Goal: Information Seeking & Learning: Learn about a topic

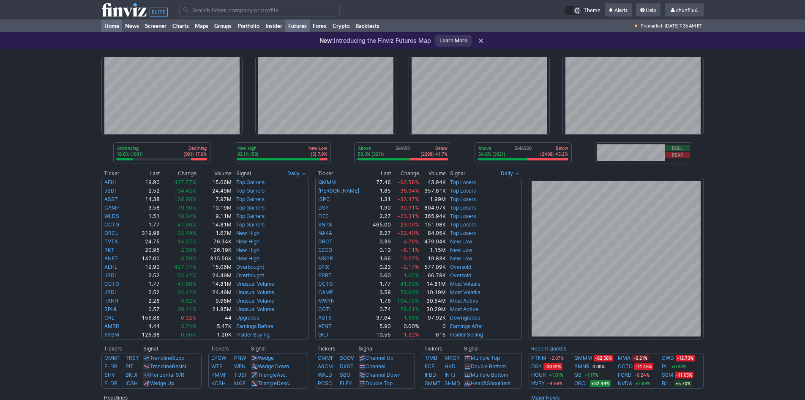
click at [305, 24] on link "Futures" at bounding box center [297, 25] width 25 height 13
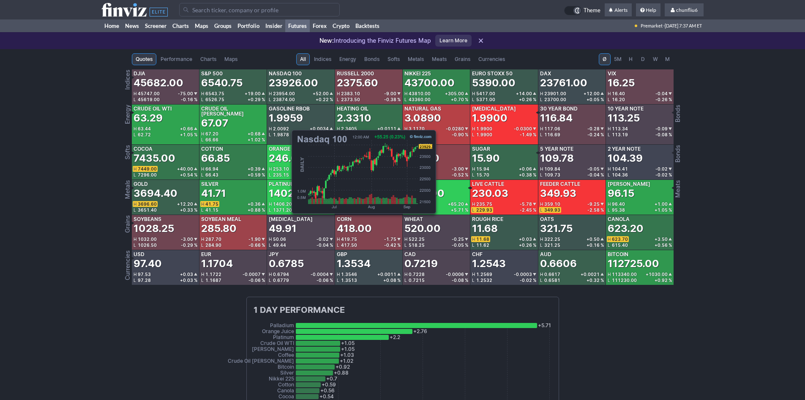
click at [287, 85] on div "23926.00" at bounding box center [293, 83] width 49 height 14
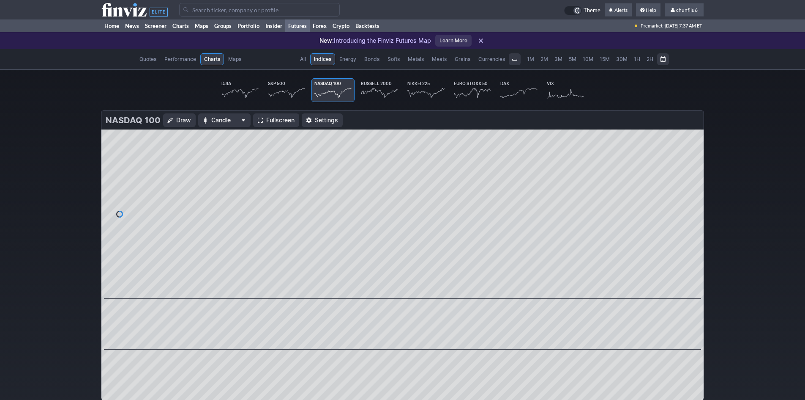
scroll to position [0, 52]
click at [277, 119] on span "Fullscreen" at bounding box center [280, 120] width 28 height 8
click at [112, 24] on link "Home" at bounding box center [111, 25] width 21 height 13
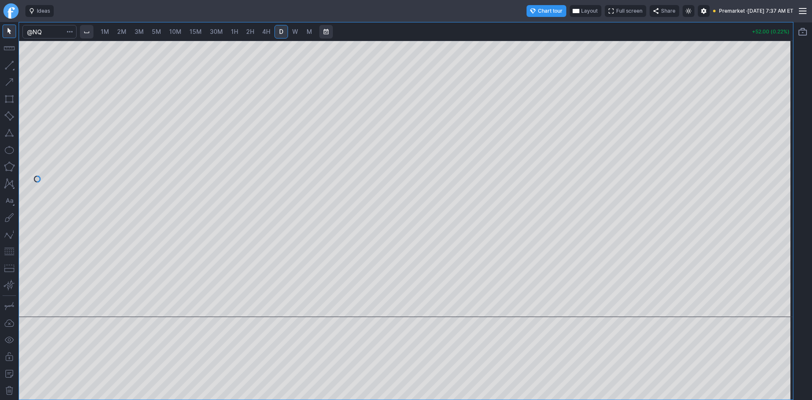
click at [616, 11] on span "Full screen" at bounding box center [629, 11] width 26 height 8
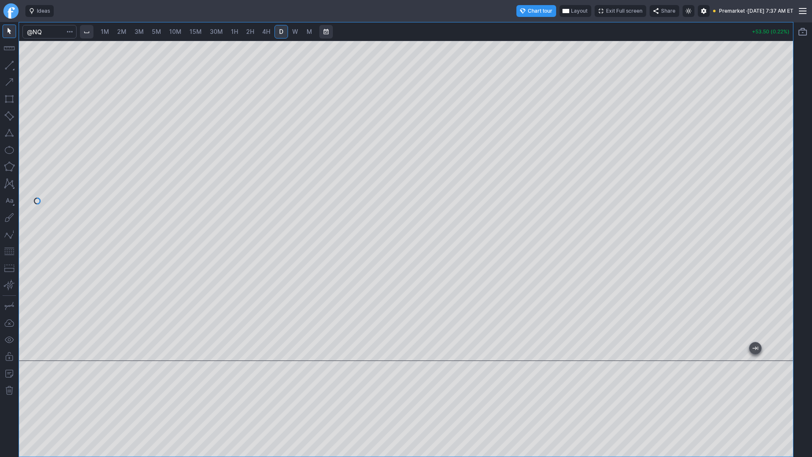
drag, startPoint x: 783, startPoint y: 134, endPoint x: 775, endPoint y: 186, distance: 51.7
click at [776, 185] on div at bounding box center [784, 198] width 18 height 299
click at [177, 32] on span "10M" at bounding box center [175, 31] width 12 height 7
click at [768, 206] on div at bounding box center [406, 201] width 774 height 320
click at [8, 252] on button "button" at bounding box center [10, 251] width 14 height 14
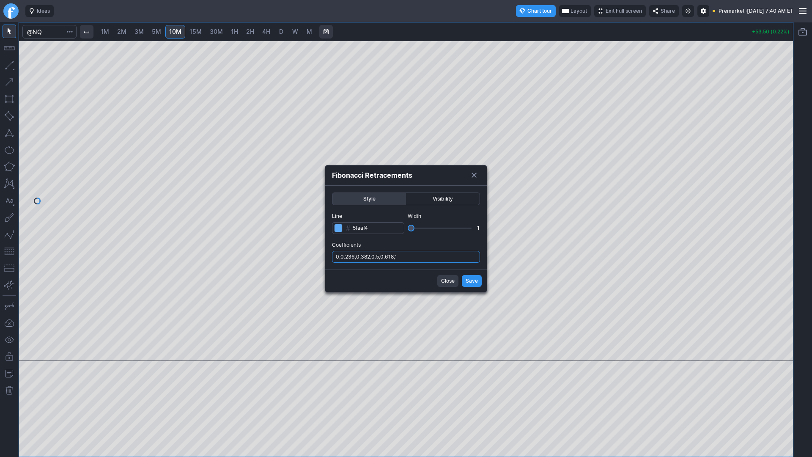
click at [427, 258] on input "0,0.236,0.382,0.5,0.618,1" at bounding box center [406, 257] width 148 height 12
type input "0,0.236,0.382,0.5,0.618,1,.786"
click at [474, 280] on span "Save" at bounding box center [471, 281] width 12 height 8
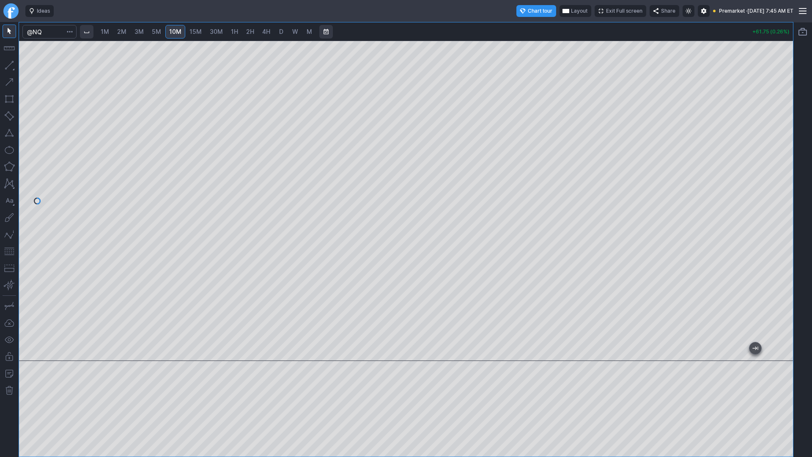
click at [606, 12] on span "Exit Full screen" at bounding box center [624, 11] width 36 height 8
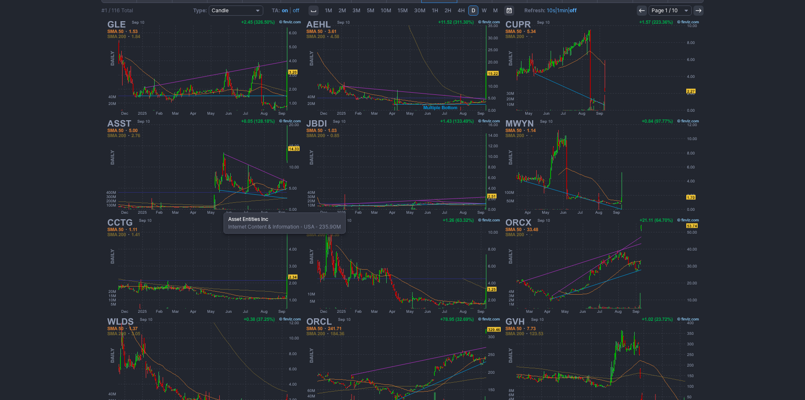
scroll to position [131, 0]
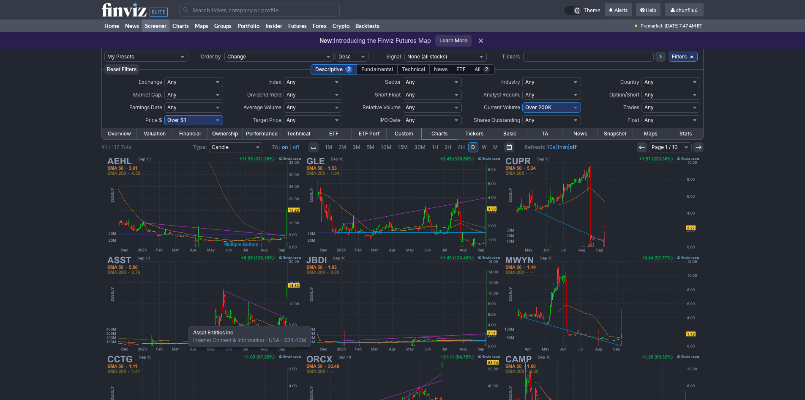
click at [184, 321] on img at bounding box center [204, 303] width 198 height 99
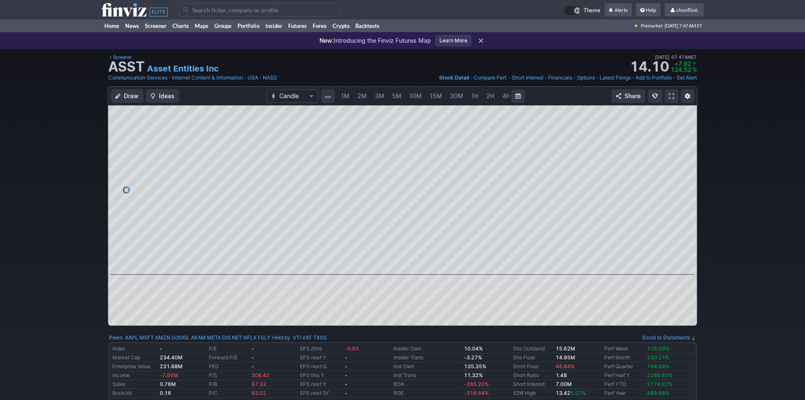
scroll to position [0, 46]
drag, startPoint x: 689, startPoint y: 141, endPoint x: 691, endPoint y: 164, distance: 22.9
click at [691, 164] on div at bounding box center [688, 188] width 18 height 148
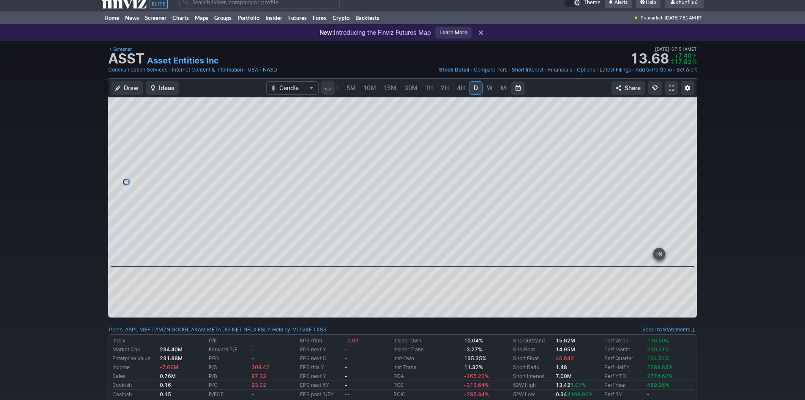
scroll to position [0, 0]
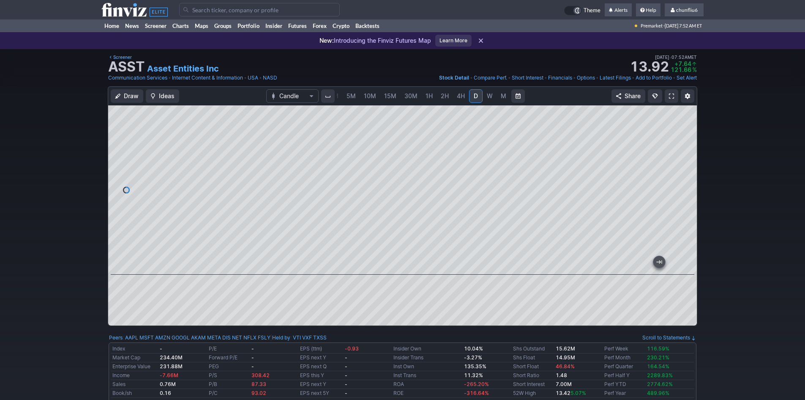
click at [672, 95] on span at bounding box center [671, 96] width 5 height 7
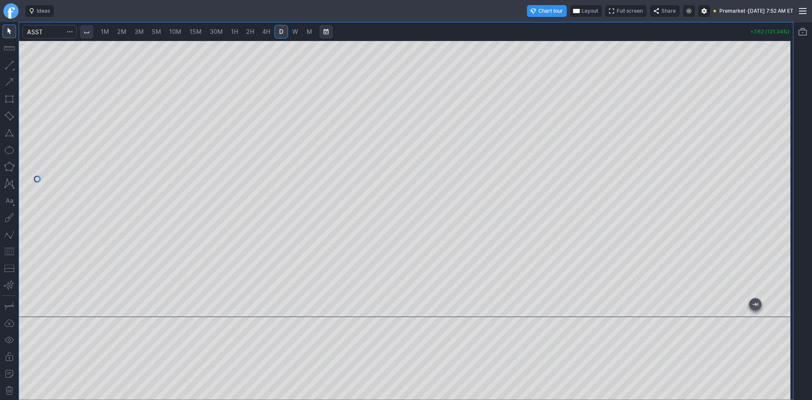
click at [570, 9] on button "Layout" at bounding box center [586, 11] width 32 height 12
click at [545, 27] on button "Layout" at bounding box center [547, 28] width 12 height 12
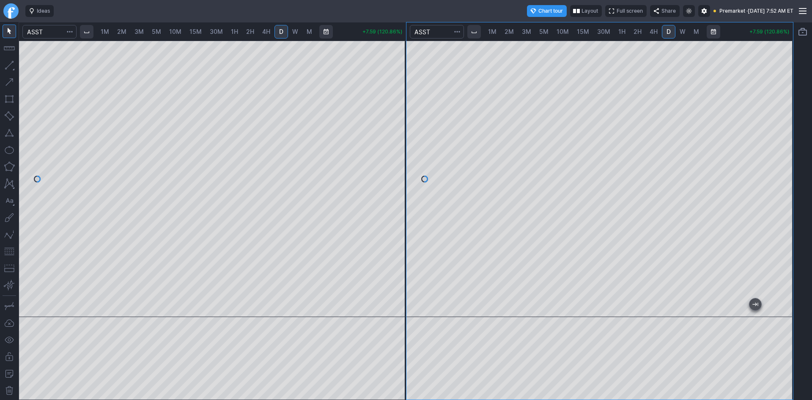
click at [775, 146] on div at bounding box center [599, 179] width 387 height 276
click at [9, 252] on button "button" at bounding box center [10, 251] width 14 height 14
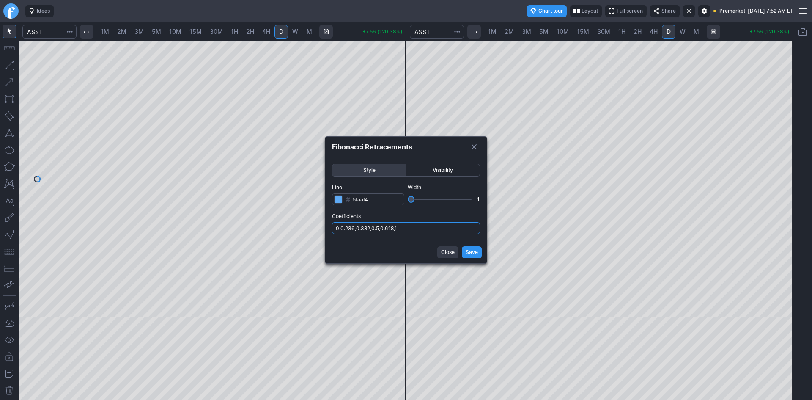
click at [422, 226] on input "0,0.236,0.382,0.5,0.618,1" at bounding box center [406, 228] width 148 height 12
type input "0,0.236,0.382,0.5,0.618,1,.786"
click at [468, 252] on span "Save" at bounding box center [471, 252] width 12 height 8
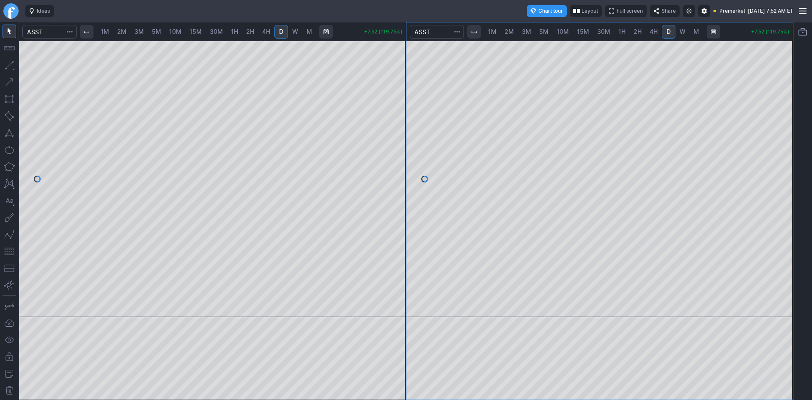
click at [106, 28] on span "1M" at bounding box center [105, 31] width 8 height 7
drag, startPoint x: 392, startPoint y: 107, endPoint x: 389, endPoint y: 166, distance: 59.7
click at [389, 166] on div at bounding box center [397, 176] width 18 height 255
drag, startPoint x: 296, startPoint y: 307, endPoint x: 4, endPoint y: 226, distance: 302.7
click at [0, 230] on html "Ideas Chart tour Layout Full screen Share Premarket · [DATE] 7:52 AM ET 1M 2M 3…" at bounding box center [406, 200] width 812 height 400
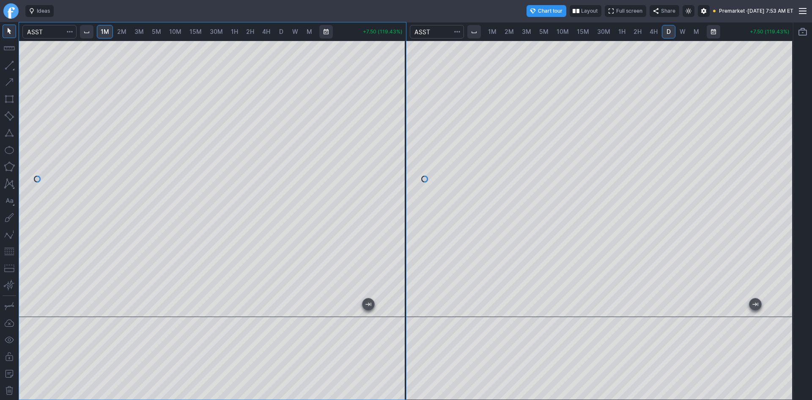
click at [7, 249] on button "button" at bounding box center [10, 251] width 14 height 14
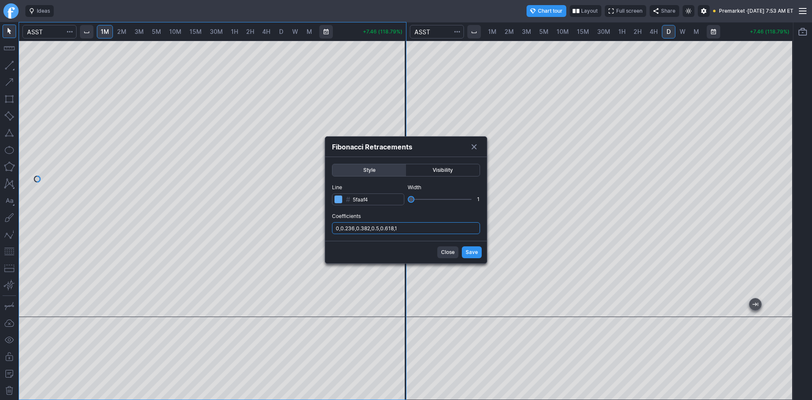
click at [433, 231] on input "0,0.236,0.382,0.5,0.618,1" at bounding box center [406, 228] width 148 height 12
type input "0,0.236,0.382,0.5,0.618,1,.786"
click at [471, 252] on span "Save" at bounding box center [471, 252] width 12 height 8
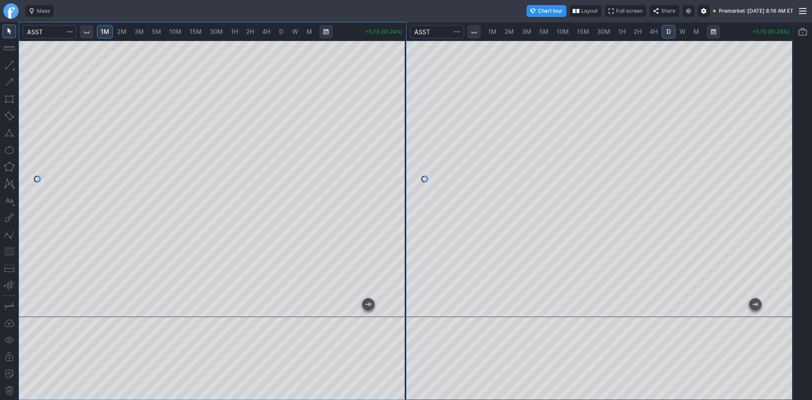
click at [401, 153] on div at bounding box center [397, 176] width 18 height 255
drag, startPoint x: 400, startPoint y: 167, endPoint x: 400, endPoint y: 131, distance: 35.9
click at [400, 131] on div at bounding box center [397, 176] width 18 height 255
drag, startPoint x: 400, startPoint y: 243, endPoint x: 400, endPoint y: 256, distance: 13.1
click at [400, 256] on div at bounding box center [397, 176] width 18 height 255
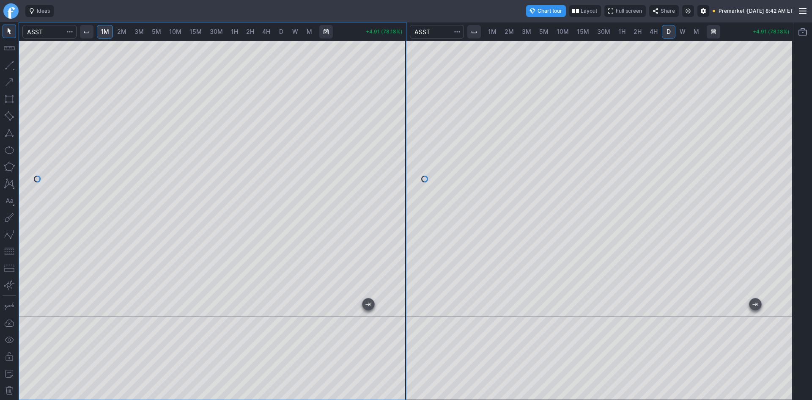
drag, startPoint x: 397, startPoint y: 162, endPoint x: 399, endPoint y: 183, distance: 20.8
click at [399, 183] on div at bounding box center [397, 176] width 18 height 255
drag, startPoint x: 395, startPoint y: 111, endPoint x: 399, endPoint y: 101, distance: 10.4
click at [399, 101] on div at bounding box center [397, 176] width 18 height 255
click at [781, 177] on div at bounding box center [784, 176] width 18 height 255
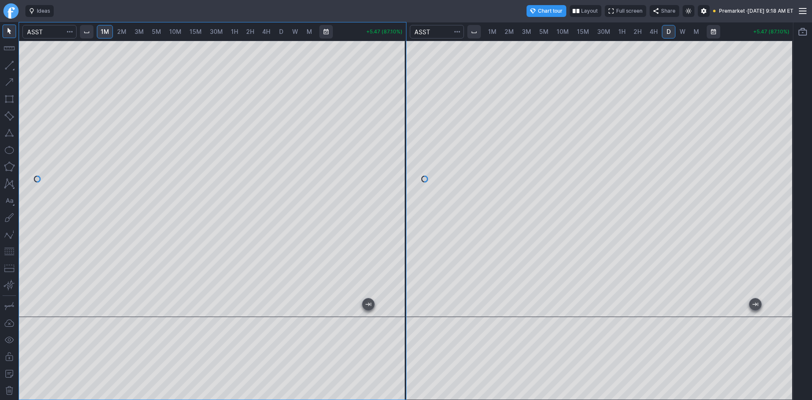
drag, startPoint x: 390, startPoint y: 142, endPoint x: 396, endPoint y: 129, distance: 14.6
click at [396, 129] on div at bounding box center [397, 176] width 18 height 255
click at [571, 303] on div "1M 2M 3M 5M 10M 15M 30M 1H 2H 4H D W M +4.86 (77.39%) 1M 2M 3M 5M 10M 15M 30M 1…" at bounding box center [406, 211] width 775 height 378
drag, startPoint x: 397, startPoint y: 187, endPoint x: 400, endPoint y: 217, distance: 30.2
click at [400, 217] on div at bounding box center [397, 176] width 18 height 255
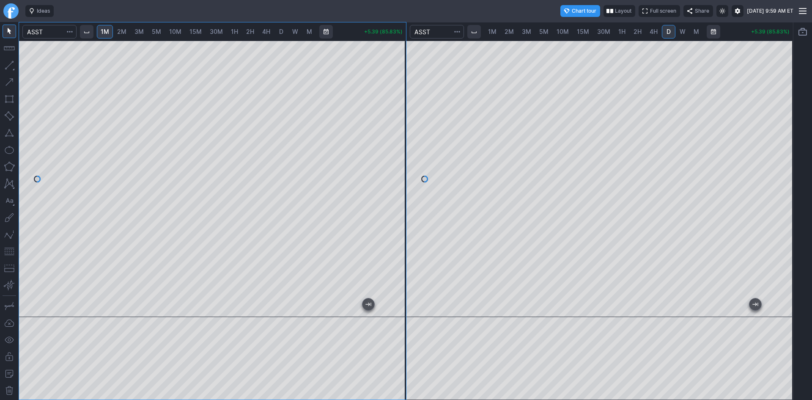
drag, startPoint x: 401, startPoint y: 155, endPoint x: 402, endPoint y: 109, distance: 46.1
click at [402, 109] on div at bounding box center [397, 176] width 18 height 255
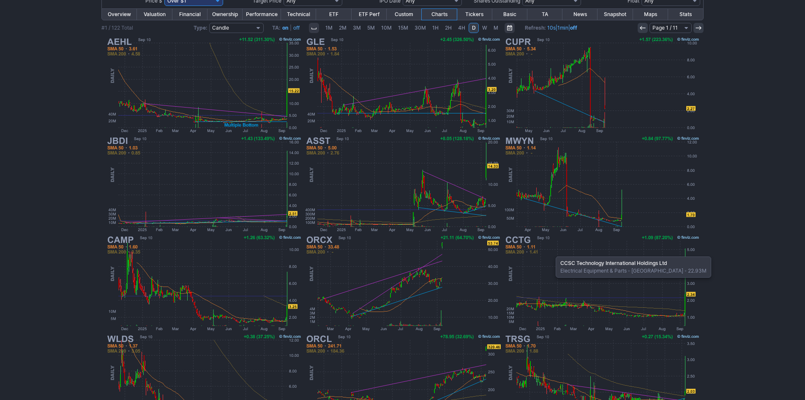
scroll to position [127, 0]
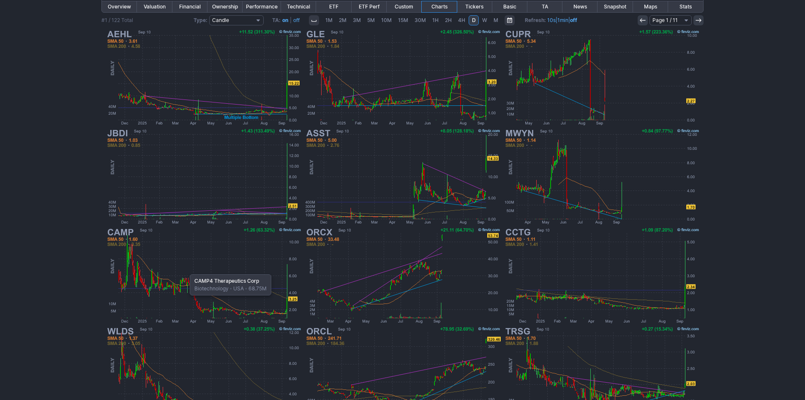
click at [186, 270] on img at bounding box center [204, 275] width 198 height 99
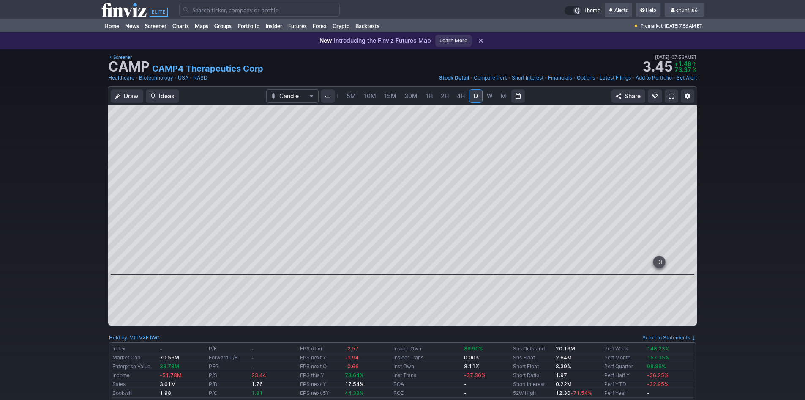
click at [673, 96] on span at bounding box center [671, 96] width 5 height 7
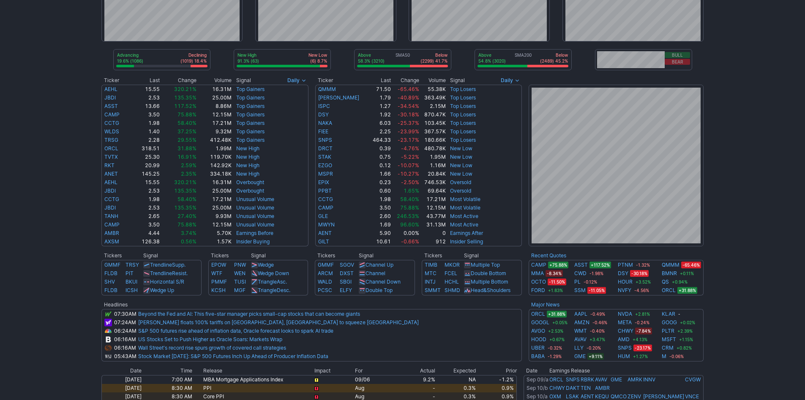
scroll to position [127, 0]
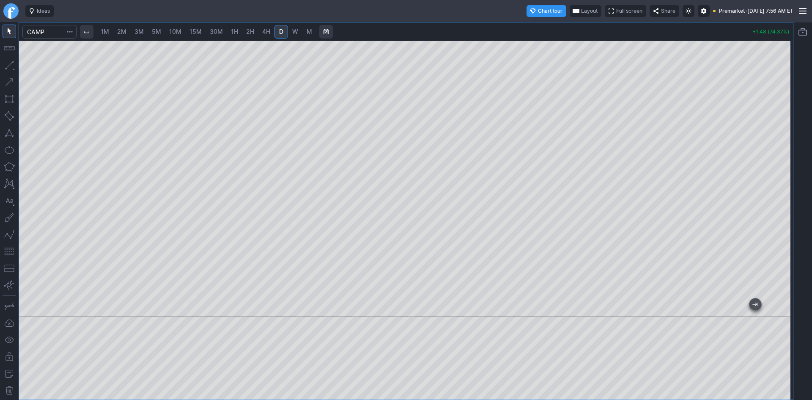
click at [581, 8] on span "Layout" at bounding box center [589, 11] width 16 height 8
click at [546, 27] on button "Layout" at bounding box center [547, 28] width 12 height 12
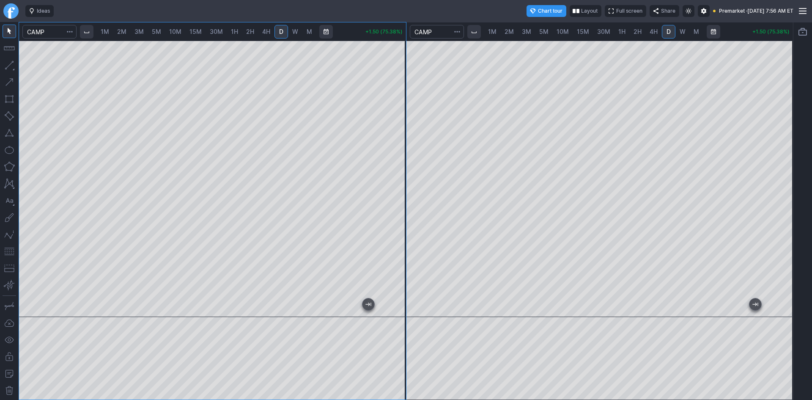
click at [122, 31] on span "2M" at bounding box center [121, 31] width 9 height 7
click at [109, 30] on span "1M" at bounding box center [105, 31] width 8 height 7
click at [390, 136] on div at bounding box center [212, 179] width 387 height 276
drag, startPoint x: 400, startPoint y: 116, endPoint x: 390, endPoint y: 162, distance: 46.7
click at [393, 158] on div at bounding box center [397, 176] width 18 height 255
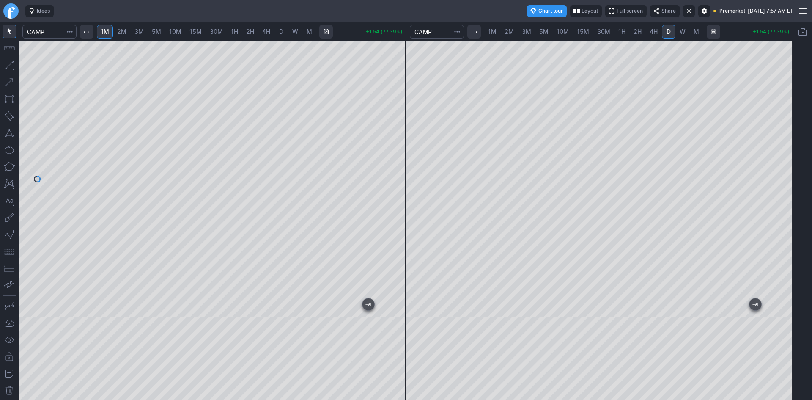
click at [8, 252] on button "button" at bounding box center [10, 251] width 14 height 14
drag, startPoint x: 396, startPoint y: 129, endPoint x: 399, endPoint y: 107, distance: 22.2
click at [399, 107] on div at bounding box center [397, 176] width 18 height 255
drag, startPoint x: 778, startPoint y: 162, endPoint x: 776, endPoint y: 186, distance: 24.6
click at [776, 186] on div at bounding box center [784, 176] width 18 height 255
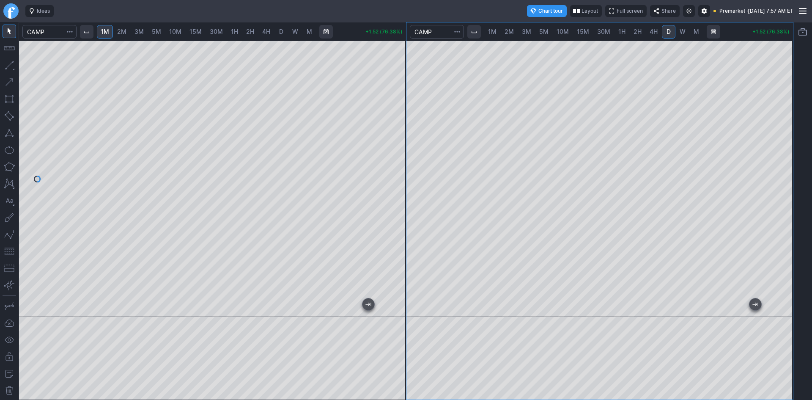
click at [8, 251] on button "button" at bounding box center [10, 251] width 14 height 14
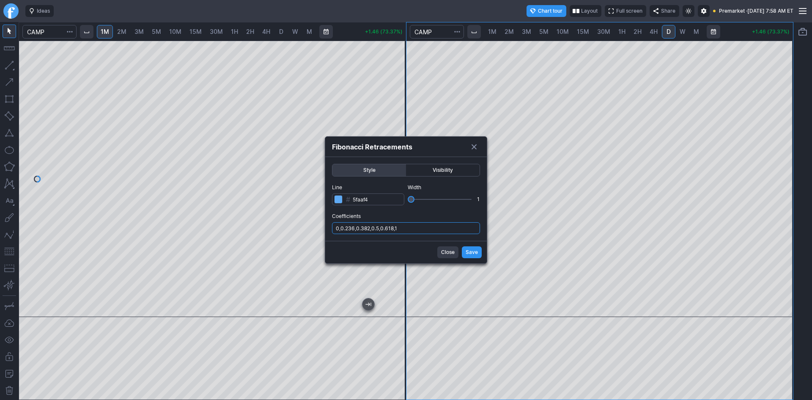
click at [429, 224] on input "0,0.236,0.382,0.5,0.618,1" at bounding box center [406, 228] width 148 height 12
type input "0,0.236,0.382,0.5,0.618,1,.786"
click at [471, 253] on span "Save" at bounding box center [471, 252] width 12 height 8
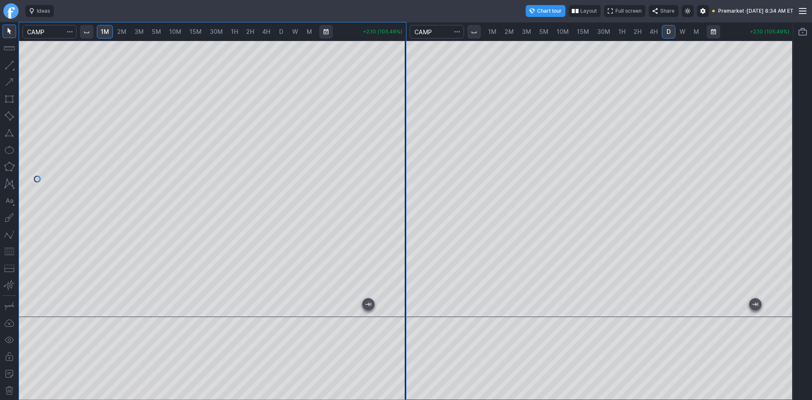
drag, startPoint x: 400, startPoint y: 147, endPoint x: 400, endPoint y: 157, distance: 10.6
click at [400, 157] on div at bounding box center [397, 176] width 18 height 255
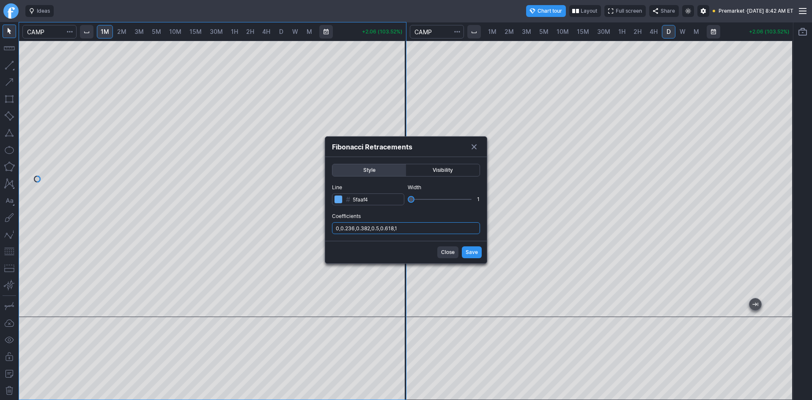
click at [437, 225] on input "0,0.236,0.382,0.5,0.618,1" at bounding box center [406, 228] width 148 height 12
type input "0,0.236,0.382,0.5,0.618,1,.786"
click at [465, 251] on button "Save" at bounding box center [472, 252] width 20 height 12
click at [432, 230] on input "0,0.236,0.382,0.5,0.618,1,.786" at bounding box center [406, 228] width 148 height 12
type input "0,0.236,0.382,0.5,0.618,1,.786,1.236"
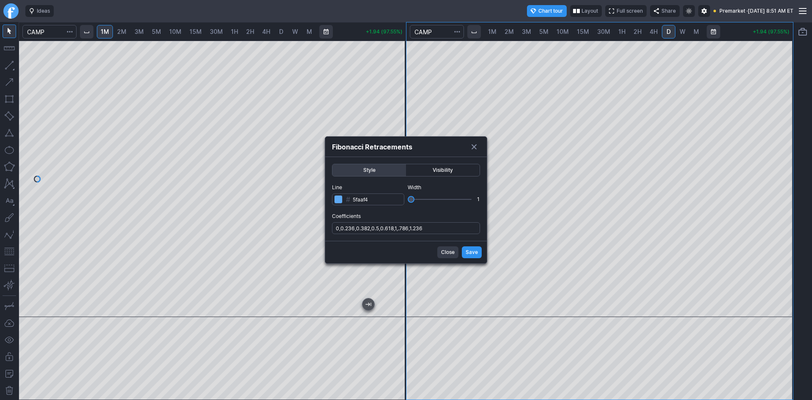
click at [471, 254] on span "Save" at bounding box center [471, 252] width 12 height 8
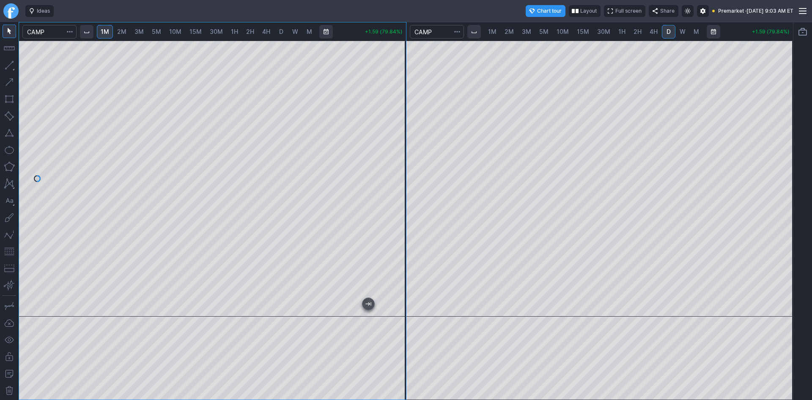
drag, startPoint x: 400, startPoint y: 118, endPoint x: 396, endPoint y: 122, distance: 6.3
click at [396, 122] on div at bounding box center [397, 176] width 18 height 255
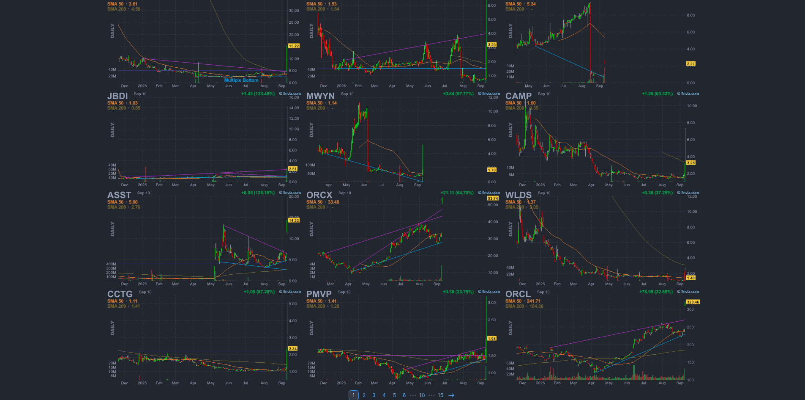
scroll to position [174, 0]
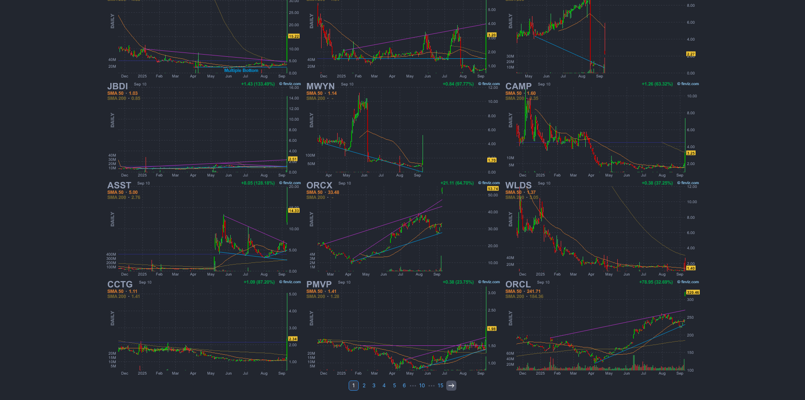
click at [451, 386] on icon at bounding box center [451, 385] width 7 height 7
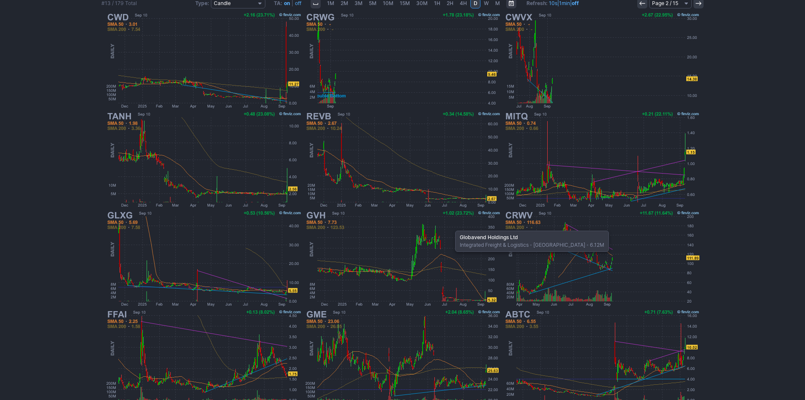
scroll to position [169, 0]
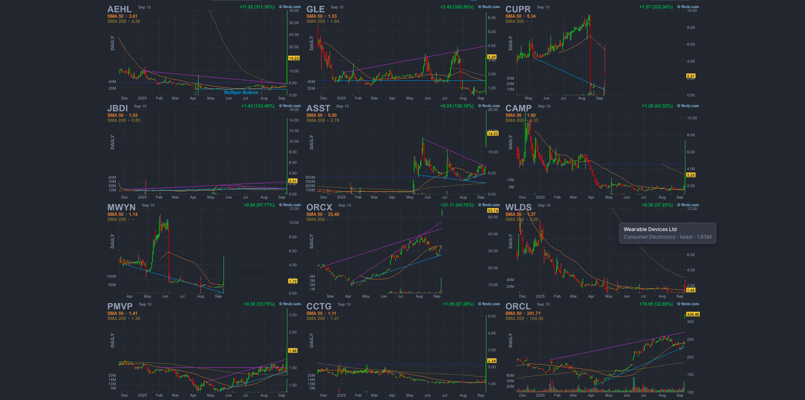
scroll to position [169, 0]
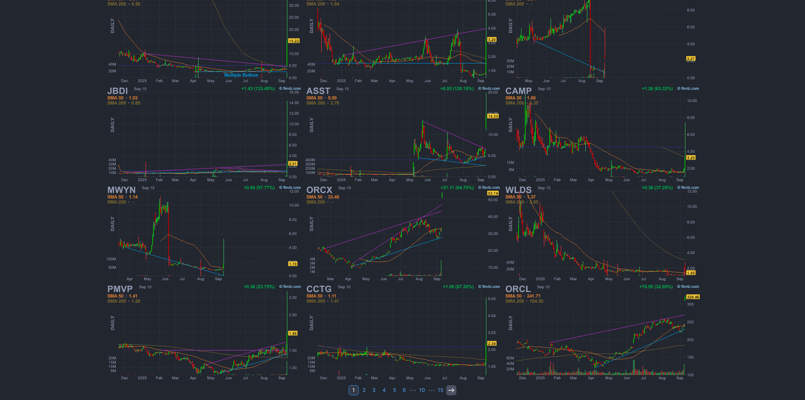
click at [452, 389] on use at bounding box center [451, 390] width 5 height 4
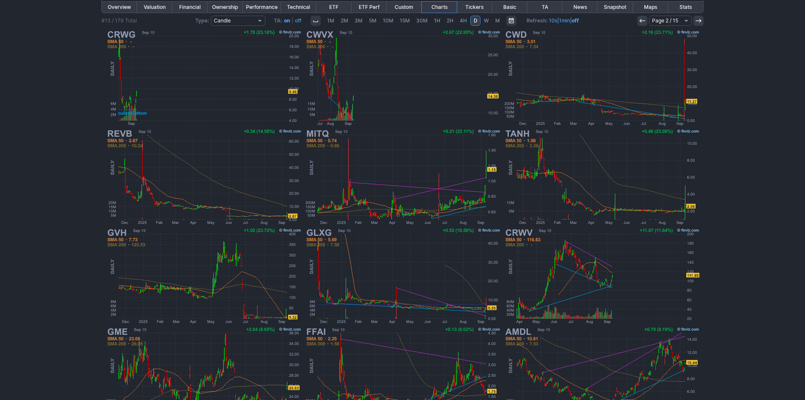
scroll to position [169, 0]
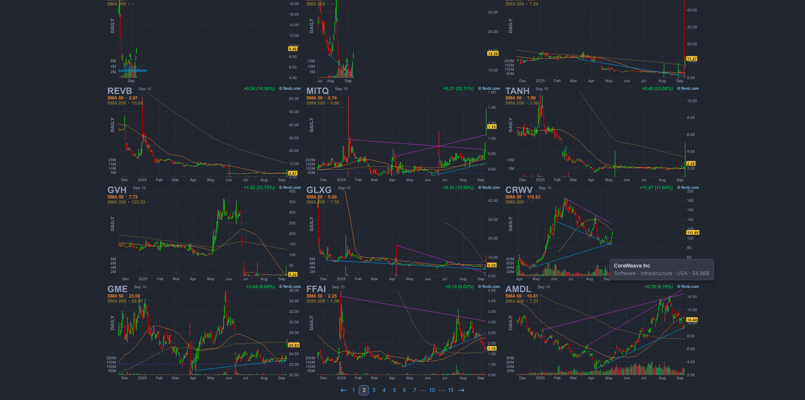
click at [605, 255] on img at bounding box center [602, 232] width 198 height 99
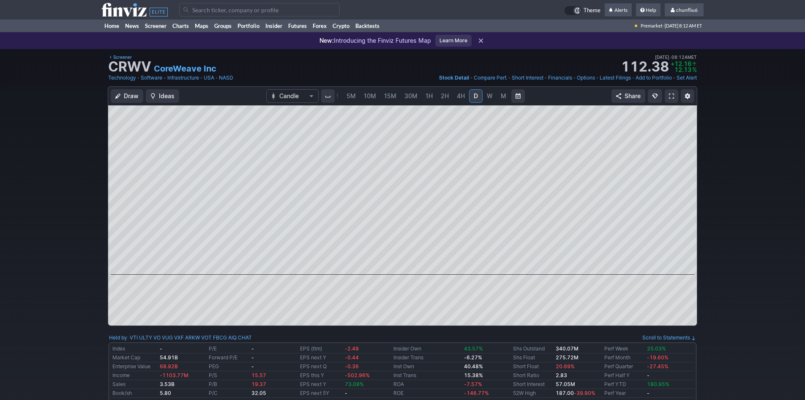
click at [673, 96] on span at bounding box center [671, 96] width 5 height 7
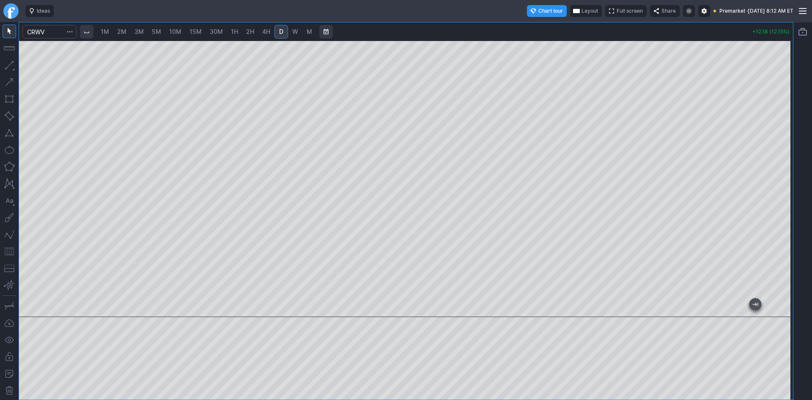
click at [581, 11] on span "Layout" at bounding box center [589, 11] width 16 height 8
click at [550, 27] on button "Layout" at bounding box center [548, 28] width 12 height 12
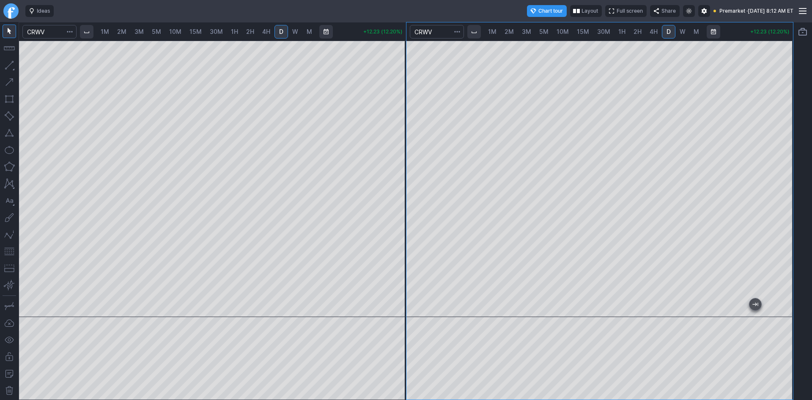
click at [618, 30] on span "1H" at bounding box center [621, 31] width 7 height 7
drag, startPoint x: 788, startPoint y: 111, endPoint x: 789, endPoint y: 183, distance: 71.5
click at [789, 183] on div at bounding box center [784, 176] width 18 height 255
click at [639, 33] on span "2H" at bounding box center [637, 31] width 8 height 7
click at [5, 250] on button "button" at bounding box center [10, 251] width 14 height 14
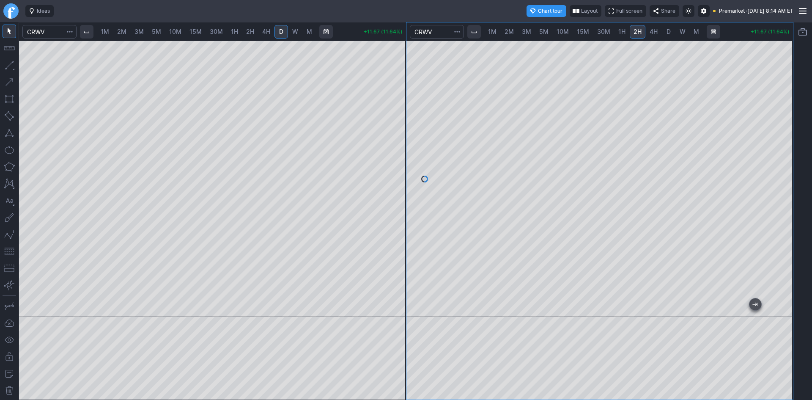
click at [124, 33] on span "2M" at bounding box center [121, 31] width 9 height 7
drag, startPoint x: 401, startPoint y: 106, endPoint x: 397, endPoint y: 140, distance: 34.5
click at [398, 138] on div at bounding box center [397, 176] width 18 height 255
drag, startPoint x: 397, startPoint y: 113, endPoint x: 394, endPoint y: 159, distance: 45.3
click at [396, 156] on div at bounding box center [397, 176] width 18 height 255
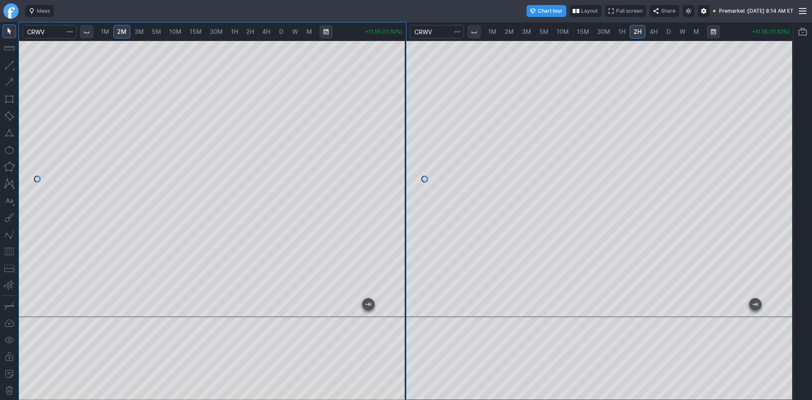
click at [12, 248] on button "button" at bounding box center [10, 251] width 14 height 14
click at [153, 31] on span "5M" at bounding box center [156, 31] width 9 height 7
drag, startPoint x: 400, startPoint y: 108, endPoint x: 393, endPoint y: 162, distance: 55.1
click at [393, 162] on div at bounding box center [397, 176] width 18 height 255
click at [6, 249] on button "button" at bounding box center [10, 251] width 14 height 14
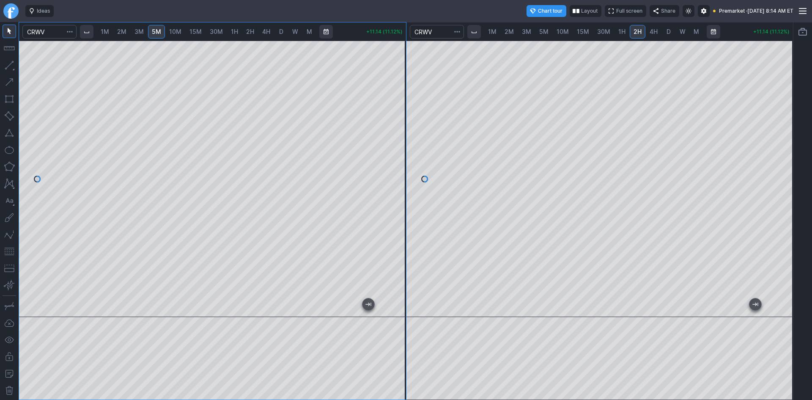
drag, startPoint x: 400, startPoint y: 145, endPoint x: 400, endPoint y: 154, distance: 9.3
click at [400, 154] on div at bounding box center [397, 176] width 18 height 255
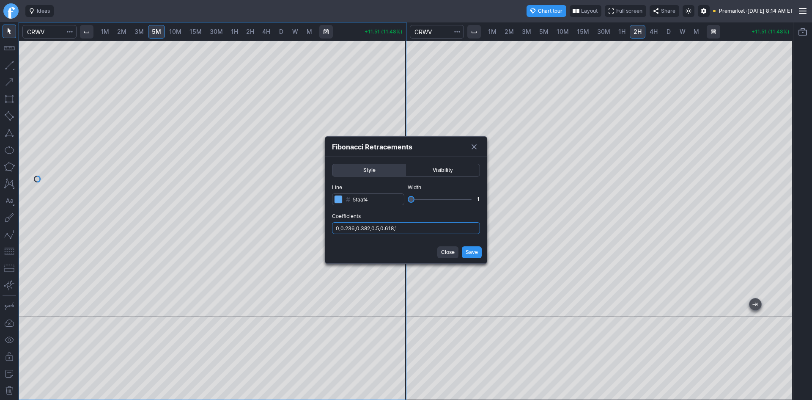
click at [408, 227] on input "0,0.236,0.382,0.5,0.618,1" at bounding box center [406, 228] width 148 height 12
type input "0,0.236,0.382,0.5,0.618,1,.786"
click at [476, 253] on span "Save" at bounding box center [471, 252] width 12 height 8
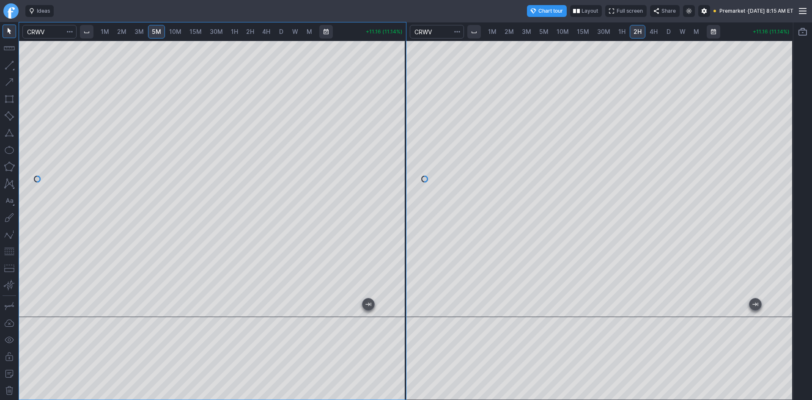
click at [401, 219] on div at bounding box center [397, 176] width 18 height 255
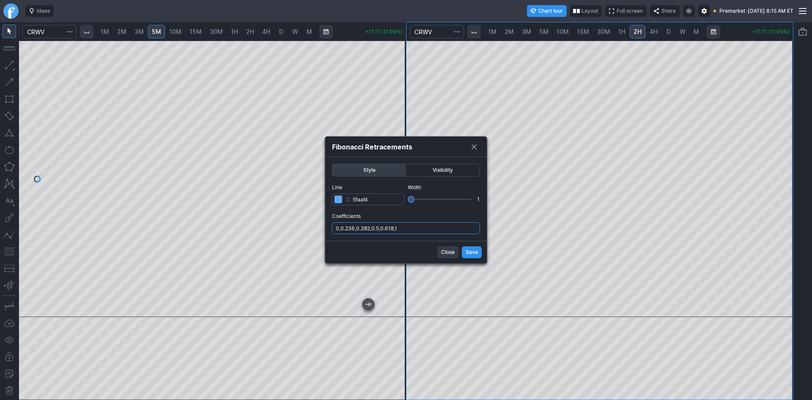
drag, startPoint x: 432, startPoint y: 224, endPoint x: 432, endPoint y: 232, distance: 8.0
click at [432, 225] on input "0,0.236,0.382,0.5,0.618,1" at bounding box center [406, 228] width 148 height 12
type input "0,0.236,0.382,0.5,0.618,1,.786"
click at [463, 248] on button "Save" at bounding box center [472, 252] width 20 height 12
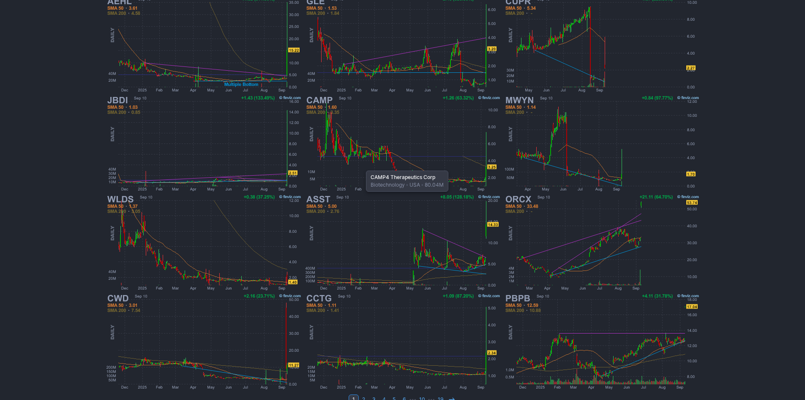
scroll to position [174, 0]
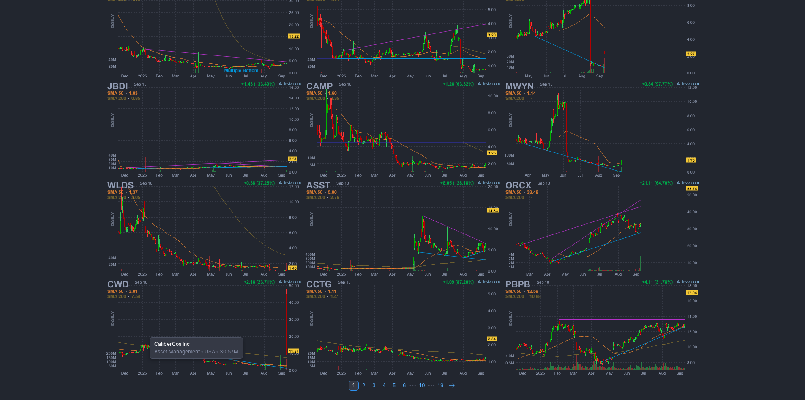
click at [145, 333] on img at bounding box center [204, 327] width 198 height 99
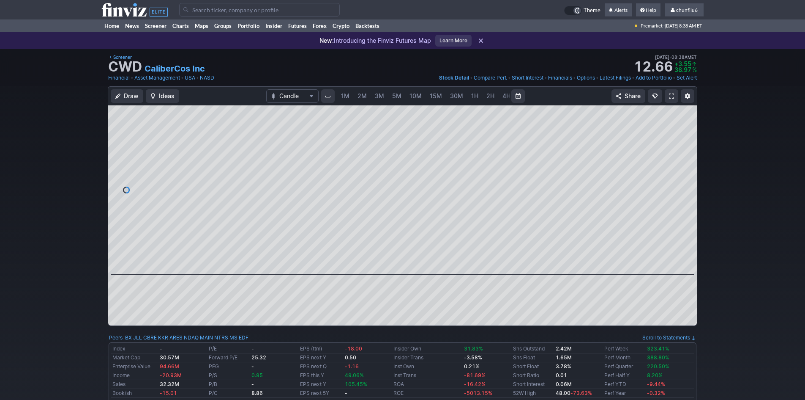
scroll to position [0, 46]
click at [667, 94] on link at bounding box center [672, 96] width 14 height 14
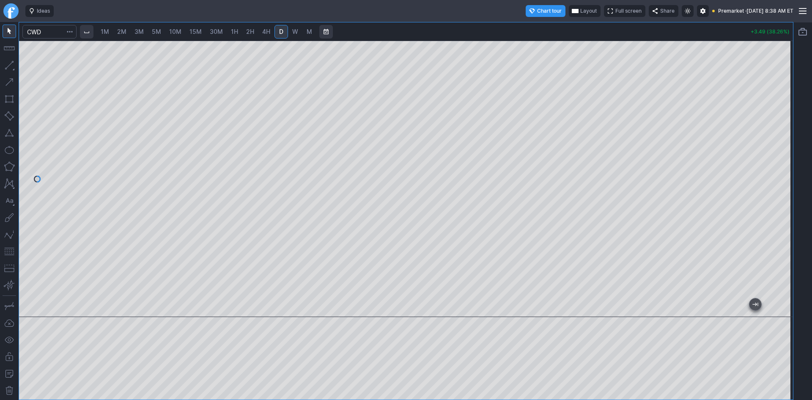
click at [122, 32] on span "2M" at bounding box center [121, 31] width 9 height 7
click at [107, 31] on span "1M" at bounding box center [105, 31] width 8 height 7
drag, startPoint x: 783, startPoint y: 72, endPoint x: 776, endPoint y: 172, distance: 100.1
click at [777, 170] on div at bounding box center [784, 176] width 18 height 255
click at [9, 252] on button "button" at bounding box center [10, 251] width 14 height 14
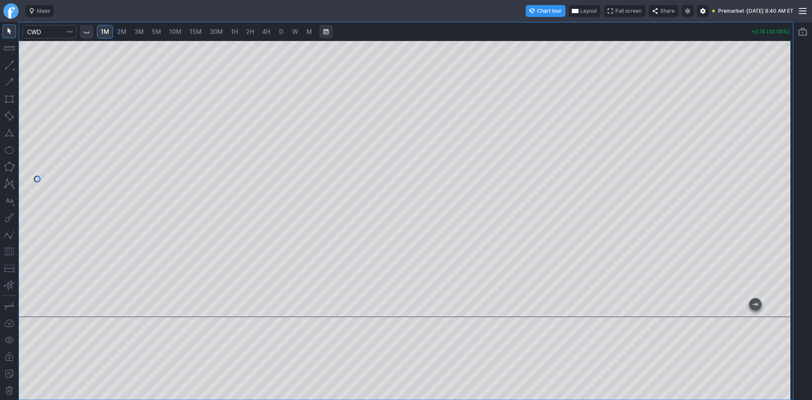
click at [569, 7] on button "Layout" at bounding box center [585, 11] width 32 height 12
click at [545, 31] on button "Layout" at bounding box center [546, 28] width 12 height 12
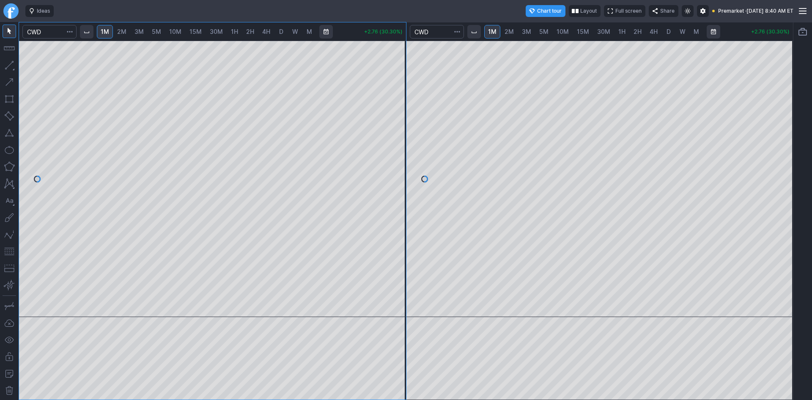
click at [580, 12] on span "Layout" at bounding box center [588, 11] width 16 height 8
click at [544, 25] on button "Layout" at bounding box center [546, 28] width 12 height 12
click at [544, 27] on span "5M" at bounding box center [543, 31] width 9 height 8
drag, startPoint x: 786, startPoint y: 98, endPoint x: 783, endPoint y: 172, distance: 74.9
click at [783, 172] on div at bounding box center [784, 176] width 18 height 255
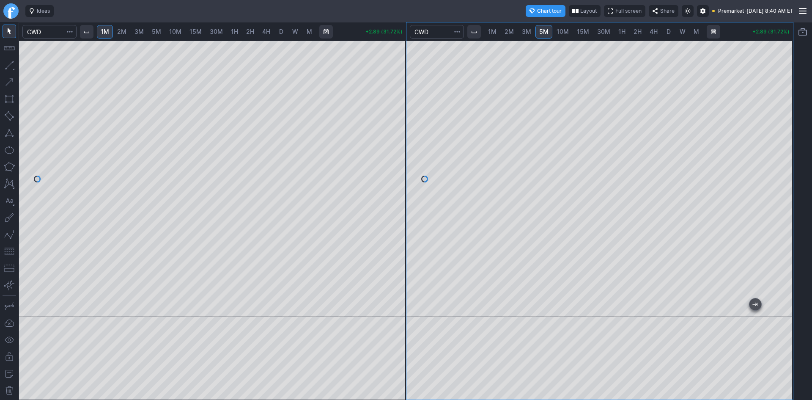
drag, startPoint x: 778, startPoint y: 153, endPoint x: 778, endPoint y: 167, distance: 14.4
click at [778, 167] on div at bounding box center [784, 176] width 18 height 255
click at [13, 251] on button "button" at bounding box center [10, 251] width 14 height 14
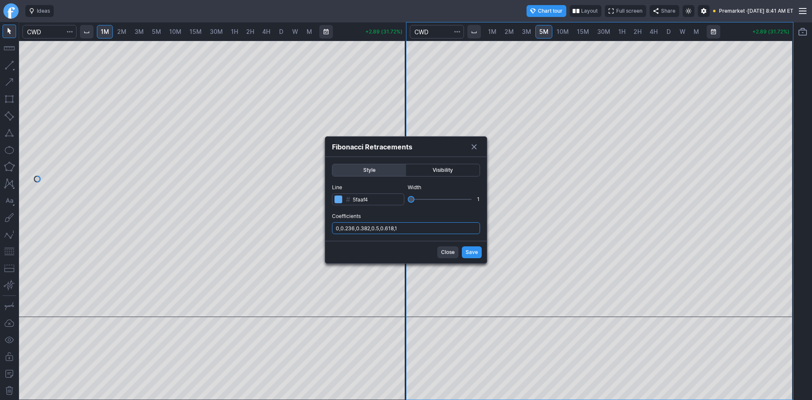
click at [421, 228] on input "0,0.236,0.382,0.5,0.618,1" at bounding box center [406, 228] width 148 height 12
type input "0,0.236,0.382,0.5,0.618,1,.786"
click at [471, 248] on span "Save" at bounding box center [471, 252] width 12 height 8
click at [413, 228] on input "0,0.236,0.382,0.5,0.618,1" at bounding box center [406, 228] width 148 height 12
type input "0,0.236,0.382,0.5,0.618,1,.786"
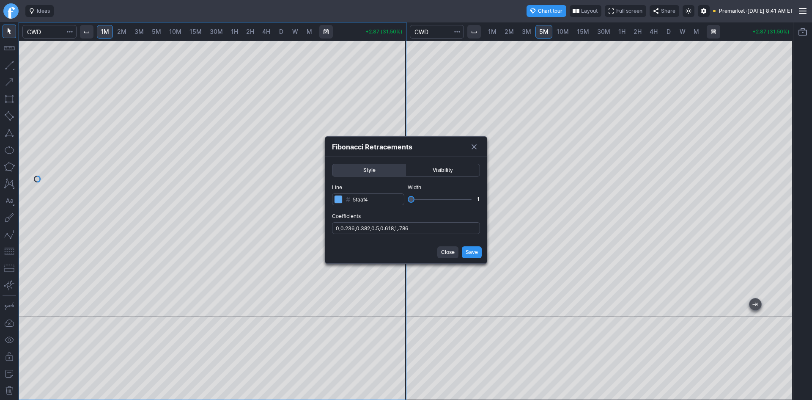
click at [473, 249] on span "Save" at bounding box center [471, 252] width 12 height 8
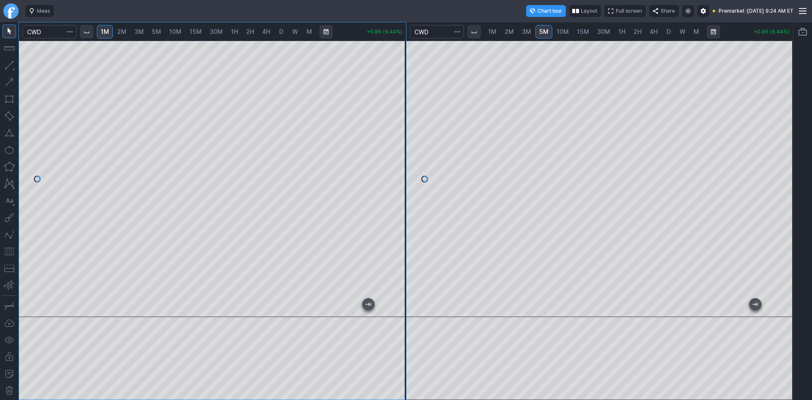
drag, startPoint x: 392, startPoint y: 134, endPoint x: 393, endPoint y: 148, distance: 14.0
click at [393, 148] on div at bounding box center [397, 176] width 18 height 255
drag, startPoint x: 392, startPoint y: 167, endPoint x: 394, endPoint y: 134, distance: 32.6
click at [394, 134] on div at bounding box center [397, 176] width 18 height 255
drag, startPoint x: 401, startPoint y: 165, endPoint x: 401, endPoint y: 155, distance: 9.7
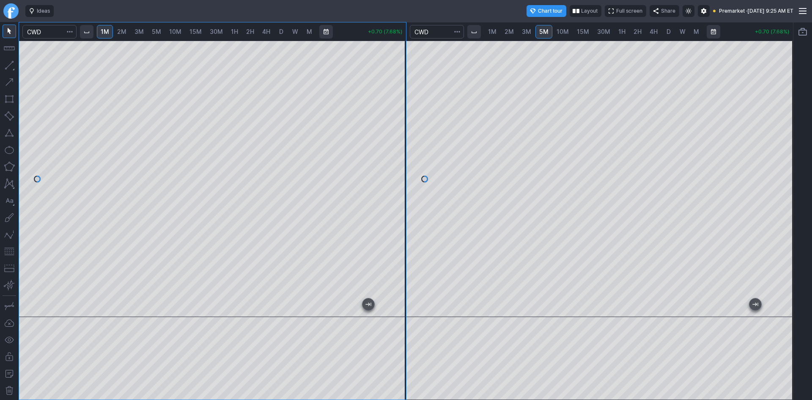
click at [401, 155] on div at bounding box center [397, 176] width 18 height 255
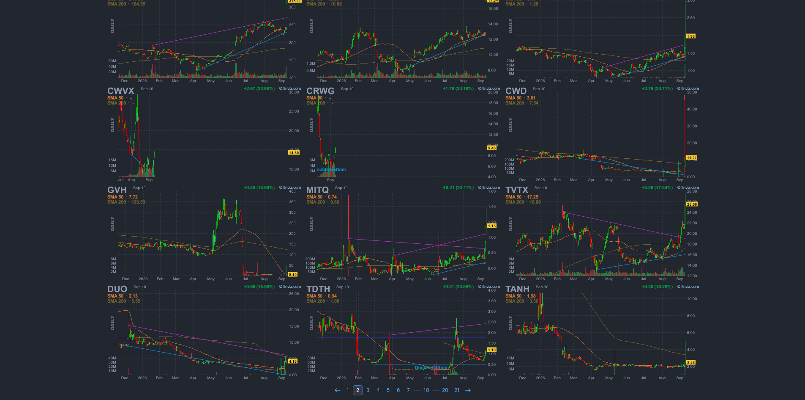
scroll to position [169, 0]
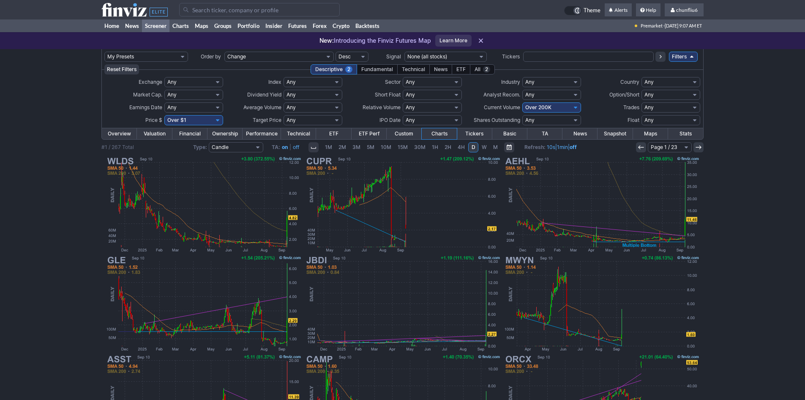
click at [211, 10] on input "Search" at bounding box center [259, 10] width 161 height 14
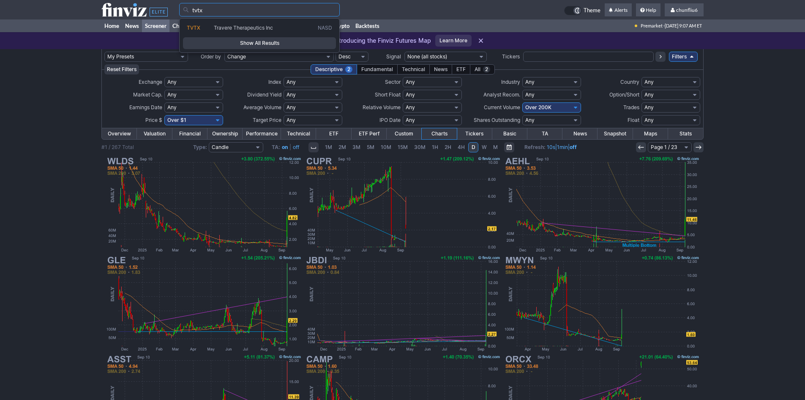
type input "tvtx"
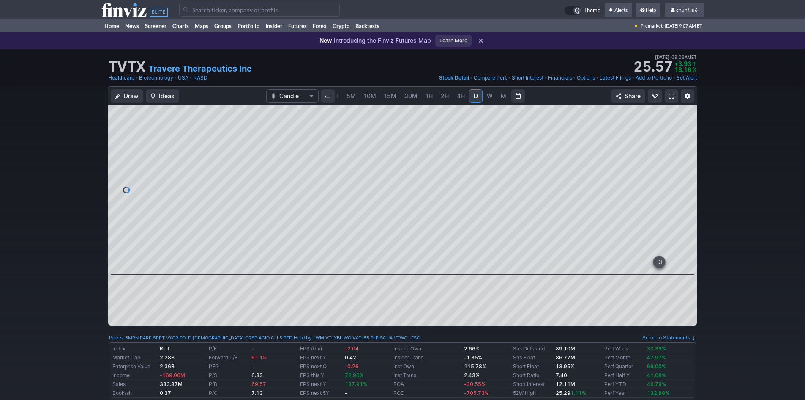
drag, startPoint x: 689, startPoint y: 140, endPoint x: 691, endPoint y: 174, distance: 33.9
click at [691, 174] on div at bounding box center [688, 188] width 18 height 148
click at [674, 96] on span at bounding box center [671, 96] width 5 height 7
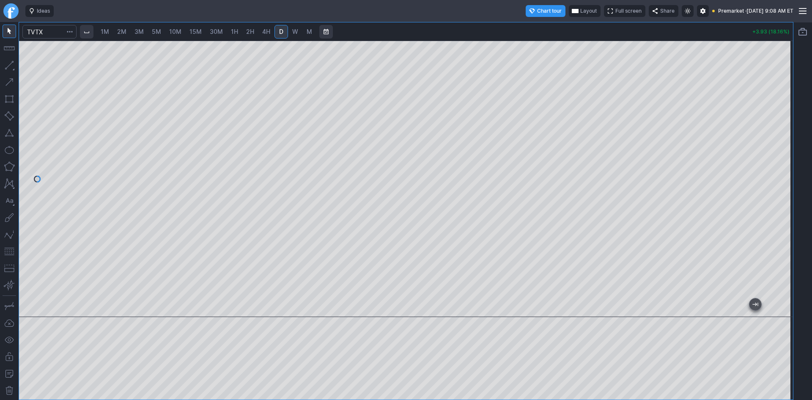
click at [580, 7] on span "Layout" at bounding box center [588, 11] width 16 height 8
click at [548, 27] on button "Layout" at bounding box center [547, 28] width 12 height 12
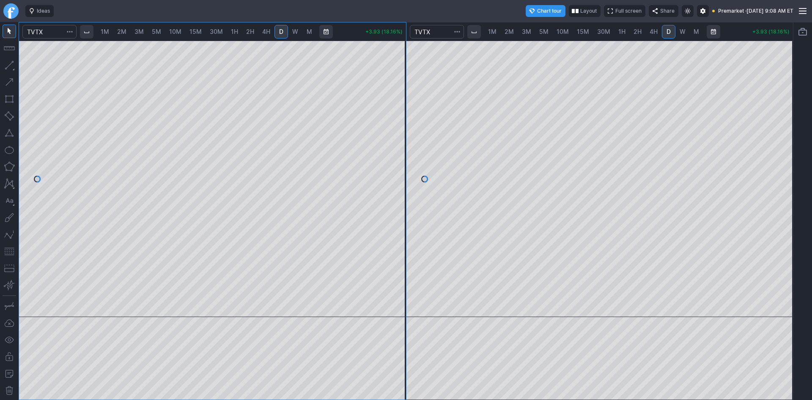
drag, startPoint x: 783, startPoint y: 110, endPoint x: 776, endPoint y: 156, distance: 45.8
click at [780, 146] on div at bounding box center [784, 176] width 18 height 255
drag, startPoint x: 6, startPoint y: 246, endPoint x: 19, endPoint y: 247, distance: 12.7
click at [6, 247] on button "button" at bounding box center [10, 251] width 14 height 14
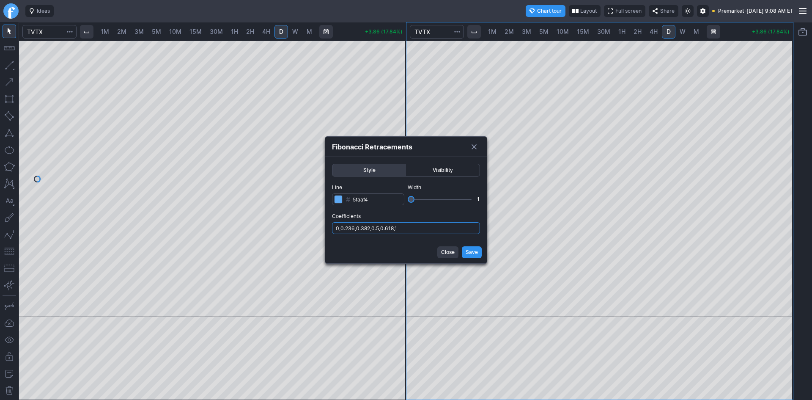
click at [418, 230] on input "0,0.236,0.382,0.5,0.618,1" at bounding box center [406, 228] width 148 height 12
type input "0,0.236,0.382,0.5,0.618,1,.786"
click at [479, 251] on button "Save" at bounding box center [472, 252] width 20 height 12
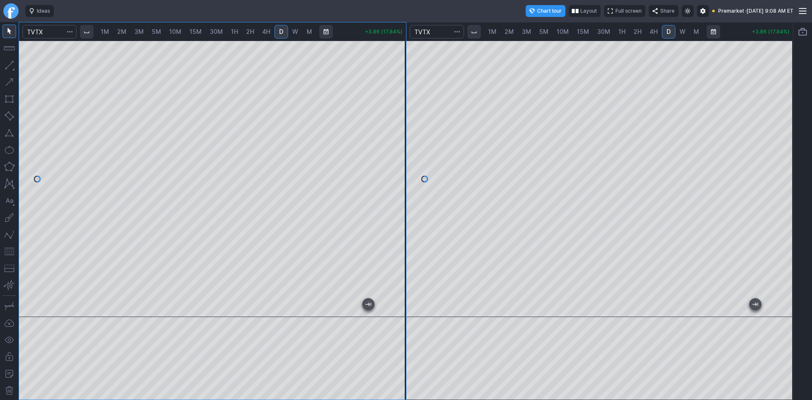
click at [126, 31] on span "2M" at bounding box center [121, 31] width 9 height 7
click at [112, 29] on link "1M" at bounding box center [105, 32] width 16 height 14
drag, startPoint x: 394, startPoint y: 185, endPoint x: 392, endPoint y: 199, distance: 14.1
click at [392, 199] on div at bounding box center [397, 176] width 18 height 255
click at [12, 249] on button "button" at bounding box center [10, 251] width 14 height 14
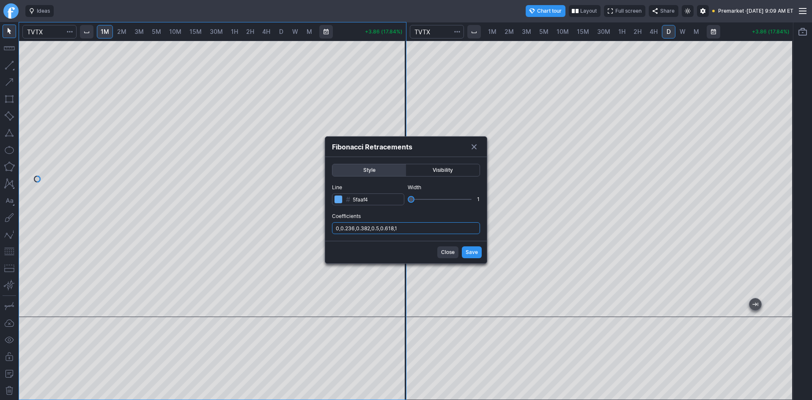
click at [424, 228] on input "0,0.236,0.382,0.5,0.618,1" at bounding box center [406, 228] width 148 height 12
type input "0,0.236,0.382,0.5,0.618,1,.786"
click at [464, 249] on button "Save" at bounding box center [472, 252] width 20 height 12
click at [447, 228] on input "0,0.236,0.382,0.5,0.618,1,.786" at bounding box center [406, 228] width 148 height 12
click at [471, 254] on span "Save" at bounding box center [471, 252] width 12 height 8
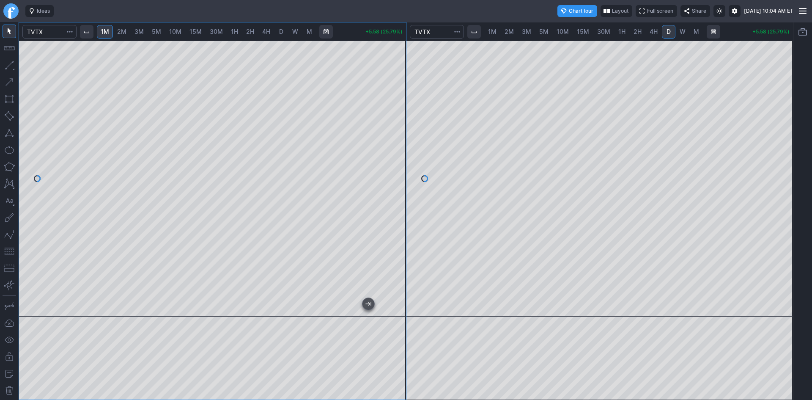
drag, startPoint x: 402, startPoint y: 129, endPoint x: 402, endPoint y: 136, distance: 7.2
click at [402, 136] on div at bounding box center [397, 176] width 18 height 255
drag, startPoint x: 397, startPoint y: 106, endPoint x: 397, endPoint y: 124, distance: 18.6
click at [397, 124] on div at bounding box center [397, 176] width 18 height 255
drag, startPoint x: 394, startPoint y: 101, endPoint x: 393, endPoint y: 110, distance: 9.4
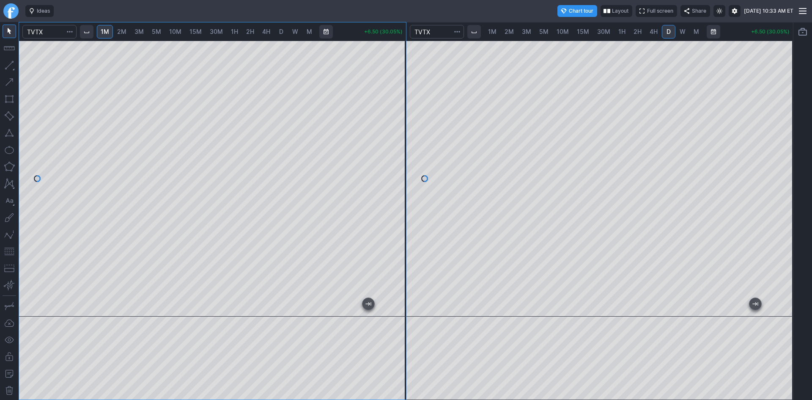
click at [393, 110] on div at bounding box center [397, 176] width 18 height 255
click at [427, 9] on div "Chart tour Layout Full screen Share Wed SEP 10 2025 10:38 AM ET" at bounding box center [550, 11] width 486 height 12
drag, startPoint x: 397, startPoint y: 83, endPoint x: 397, endPoint y: 88, distance: 5.1
click at [397, 88] on div at bounding box center [397, 176] width 18 height 255
drag, startPoint x: 397, startPoint y: 206, endPoint x: 397, endPoint y: 200, distance: 6.3
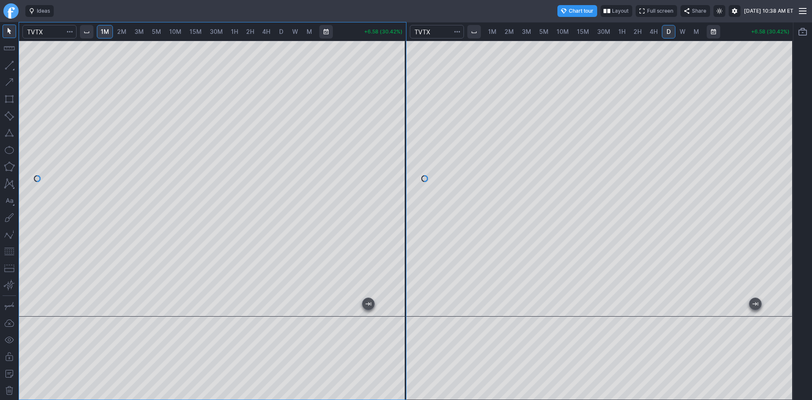
click at [397, 200] on div at bounding box center [397, 176] width 18 height 255
drag, startPoint x: 396, startPoint y: 103, endPoint x: 396, endPoint y: 109, distance: 6.3
click at [396, 109] on div at bounding box center [397, 176] width 18 height 255
click at [785, 161] on div at bounding box center [784, 176] width 18 height 255
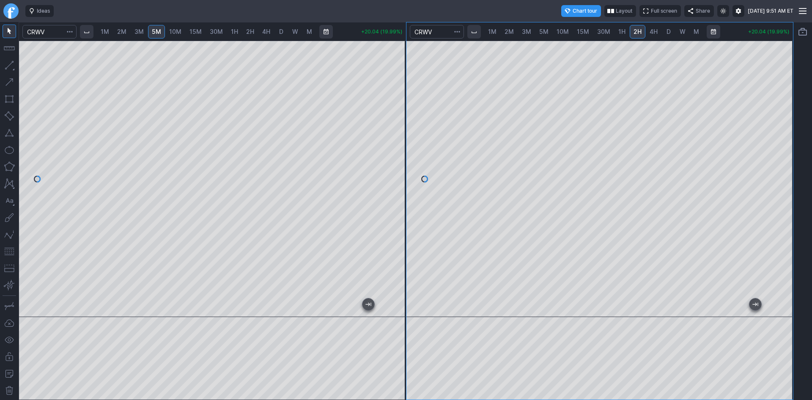
drag, startPoint x: 397, startPoint y: 62, endPoint x: 392, endPoint y: 123, distance: 61.5
click at [392, 123] on div at bounding box center [397, 176] width 18 height 255
drag, startPoint x: 401, startPoint y: 143, endPoint x: 406, endPoint y: 90, distance: 54.0
click at [406, 90] on div at bounding box center [397, 176] width 18 height 255
click at [402, 108] on div at bounding box center [397, 176] width 18 height 255
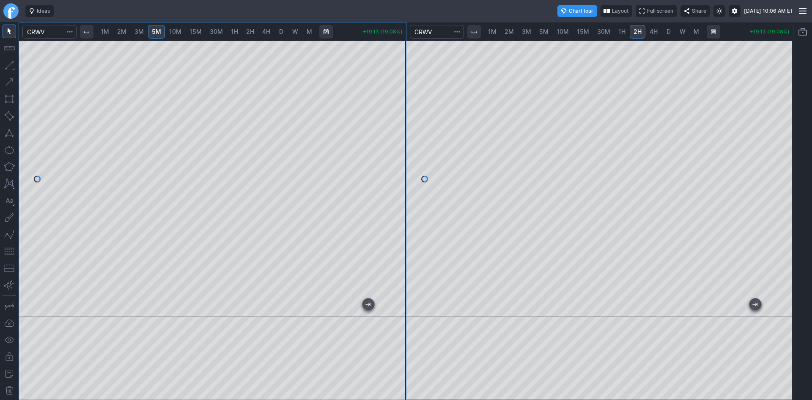
drag, startPoint x: 399, startPoint y: 60, endPoint x: 398, endPoint y: 82, distance: 21.2
click at [398, 82] on div at bounding box center [397, 176] width 18 height 255
drag, startPoint x: 785, startPoint y: 90, endPoint x: 782, endPoint y: 118, distance: 28.9
click at [782, 118] on div at bounding box center [784, 176] width 18 height 255
click at [274, 38] on div "1M 2M 3M 5M 10M 15M 30M 1H 2H 4H D W M" at bounding box center [206, 31] width 221 height 15
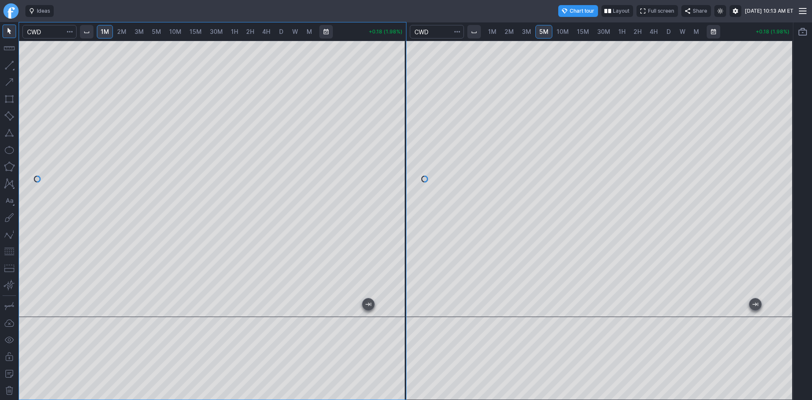
click at [665, 33] on span "D" at bounding box center [668, 31] width 6 height 8
drag, startPoint x: 399, startPoint y: 173, endPoint x: 400, endPoint y: 194, distance: 20.7
click at [400, 194] on div at bounding box center [397, 176] width 18 height 255
drag, startPoint x: 400, startPoint y: 194, endPoint x: 400, endPoint y: 136, distance: 57.9
click at [400, 136] on div at bounding box center [397, 176] width 18 height 255
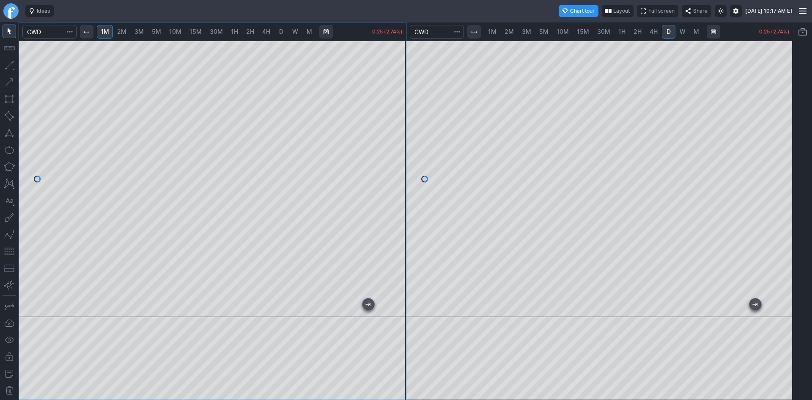
drag, startPoint x: 390, startPoint y: 241, endPoint x: 390, endPoint y: 251, distance: 10.6
click at [390, 251] on div at bounding box center [397, 176] width 18 height 255
click at [564, 33] on span "10M" at bounding box center [562, 31] width 12 height 7
drag, startPoint x: 783, startPoint y: 231, endPoint x: 776, endPoint y: 152, distance: 79.4
click at [776, 152] on div at bounding box center [784, 176] width 18 height 255
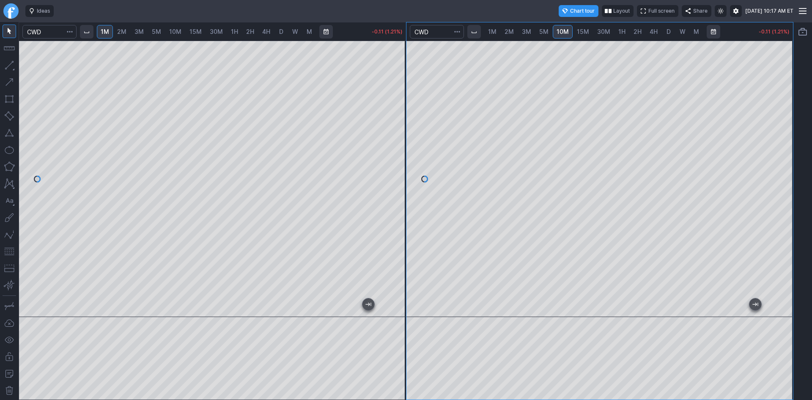
click at [770, 192] on div at bounding box center [599, 179] width 387 height 276
click at [543, 33] on span "5M" at bounding box center [543, 31] width 9 height 7
click at [770, 191] on div at bounding box center [599, 179] width 387 height 276
drag, startPoint x: 788, startPoint y: 129, endPoint x: 789, endPoint y: 154, distance: 24.5
click at [789, 154] on div at bounding box center [784, 176] width 18 height 255
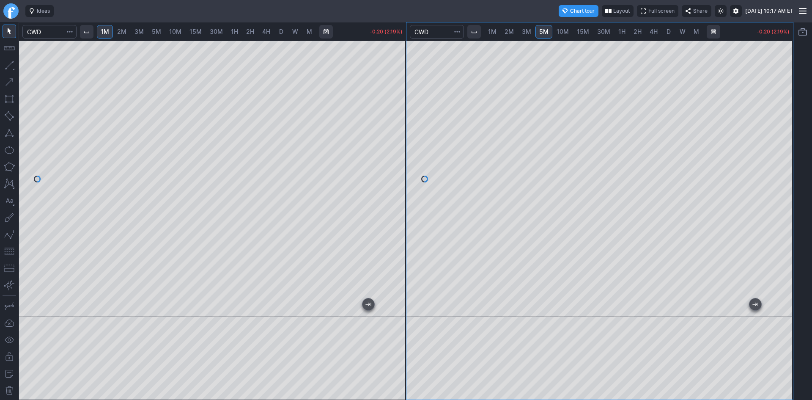
click at [12, 251] on button "button" at bounding box center [10, 251] width 14 height 14
drag, startPoint x: 786, startPoint y: 170, endPoint x: 798, endPoint y: 143, distance: 29.0
click at [798, 143] on div "1M 2M 3M 5M 10M 15M 30M 1H 2H 4H D W M -0.06 (0.71%) 1M 2M 3M 5M 10M 15M 30M 1H…" at bounding box center [406, 211] width 812 height 378
drag, startPoint x: 400, startPoint y: 223, endPoint x: 402, endPoint y: 205, distance: 18.7
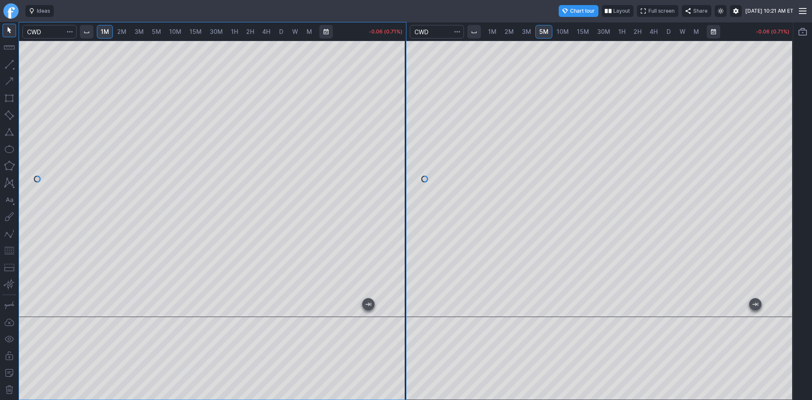
click at [402, 205] on div at bounding box center [397, 176] width 18 height 255
drag, startPoint x: 400, startPoint y: 162, endPoint x: 393, endPoint y: 134, distance: 29.0
click at [393, 134] on div at bounding box center [397, 176] width 18 height 255
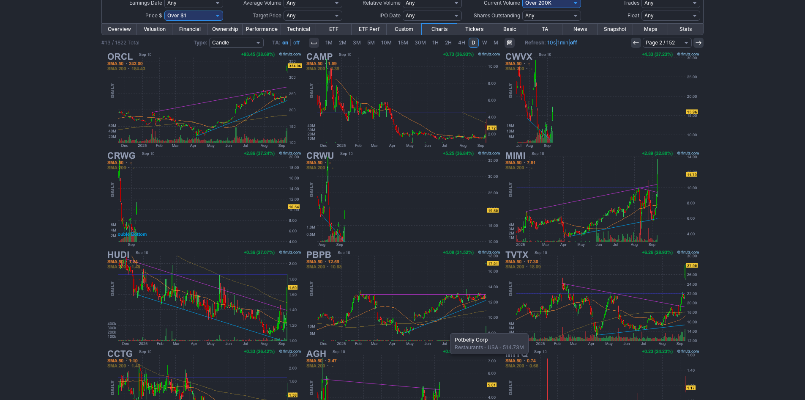
scroll to position [85, 0]
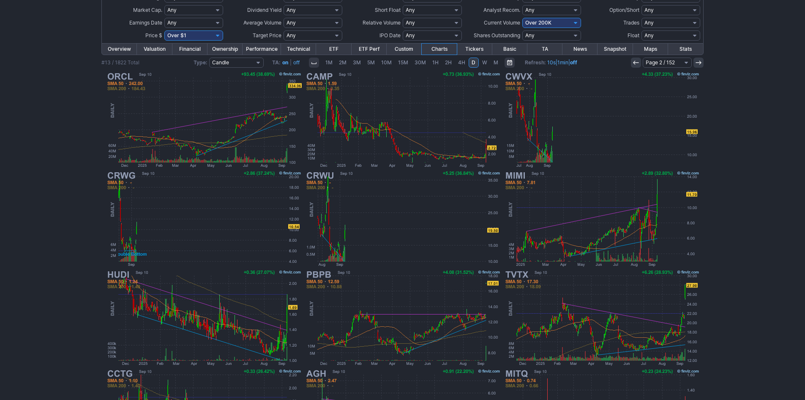
click at [542, 22] on select "Any Under 50K Under 100K Under 500K Under 750K Under 1M Over 0 Over 50K Over 10…" at bounding box center [552, 23] width 59 height 10
select select "o300"
click at [523, 18] on select "Any Under 50K Under 100K Under 500K Under 750K Under 1M Over 0 Over 50K Over 10…" at bounding box center [552, 23] width 59 height 10
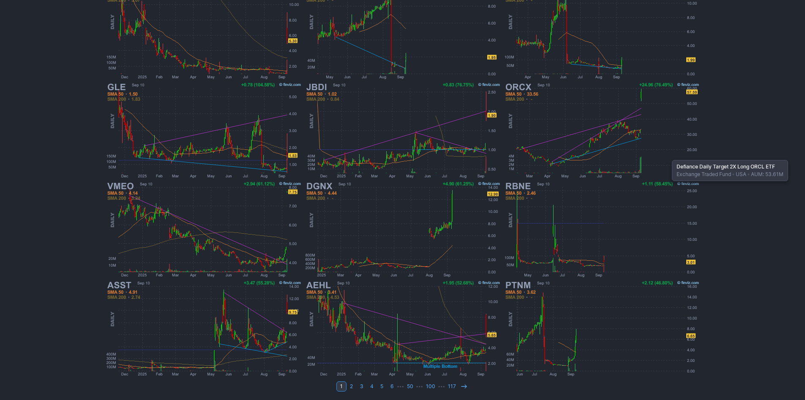
scroll to position [174, 0]
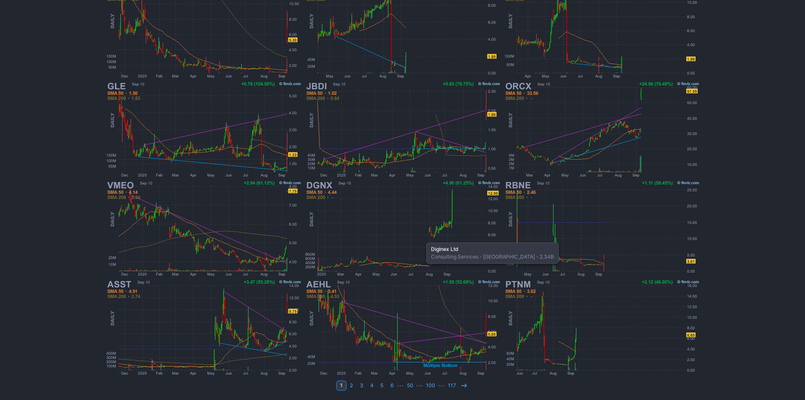
click at [422, 238] on img at bounding box center [403, 228] width 198 height 99
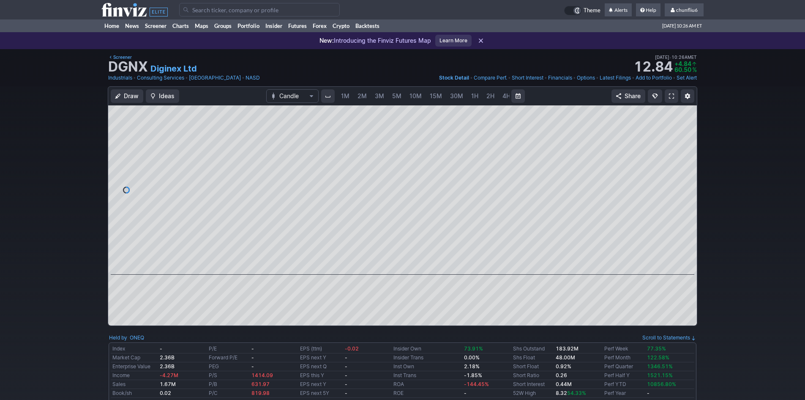
scroll to position [0, 46]
click at [348, 96] on span "5M" at bounding box center [351, 95] width 9 height 7
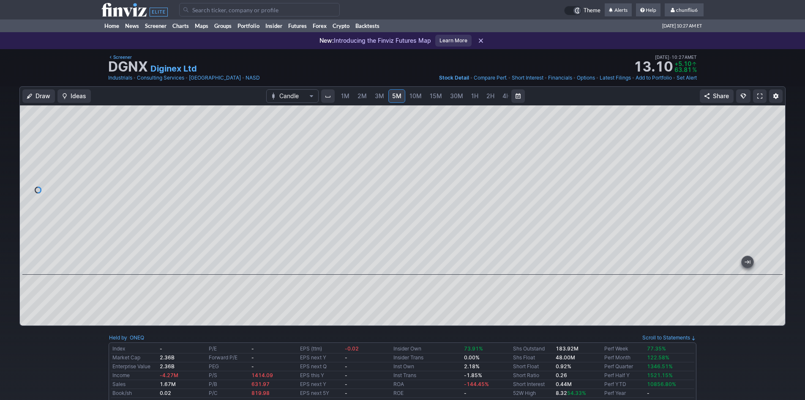
drag, startPoint x: 779, startPoint y: 180, endPoint x: 768, endPoint y: 225, distance: 46.0
click at [769, 225] on div at bounding box center [777, 188] width 18 height 148
click at [758, 95] on span at bounding box center [760, 96] width 5 height 7
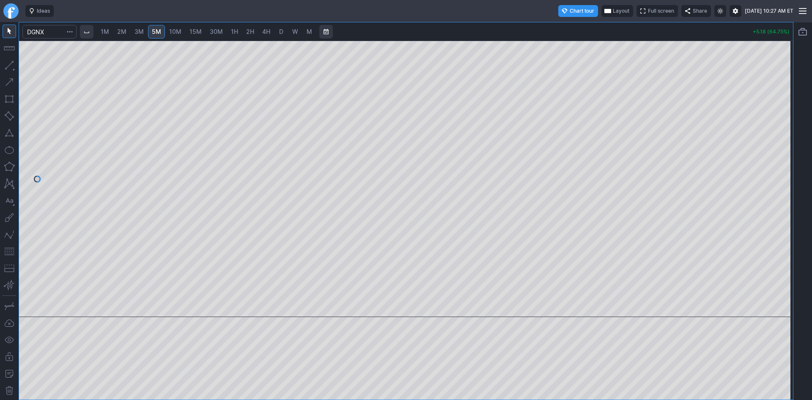
click at [108, 31] on span "1M" at bounding box center [105, 31] width 8 height 7
click at [771, 178] on div at bounding box center [406, 179] width 774 height 276
drag, startPoint x: 783, startPoint y: 116, endPoint x: 780, endPoint y: 142, distance: 25.9
click at [780, 142] on div at bounding box center [784, 176] width 18 height 255
click at [613, 11] on span "Layout" at bounding box center [621, 11] width 16 height 8
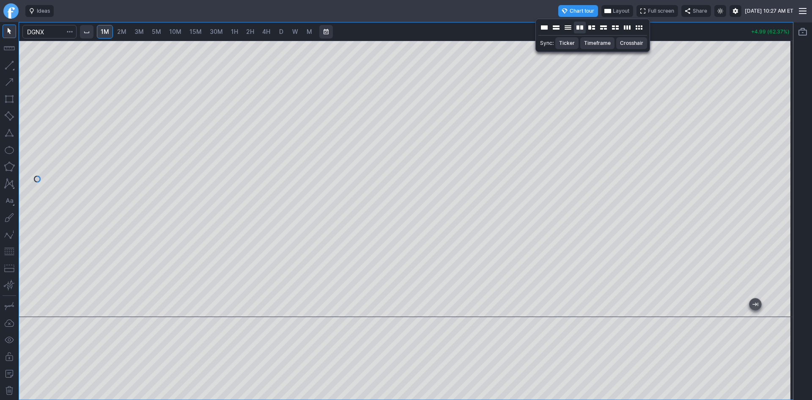
click at [582, 29] on button "Layout" at bounding box center [580, 28] width 12 height 12
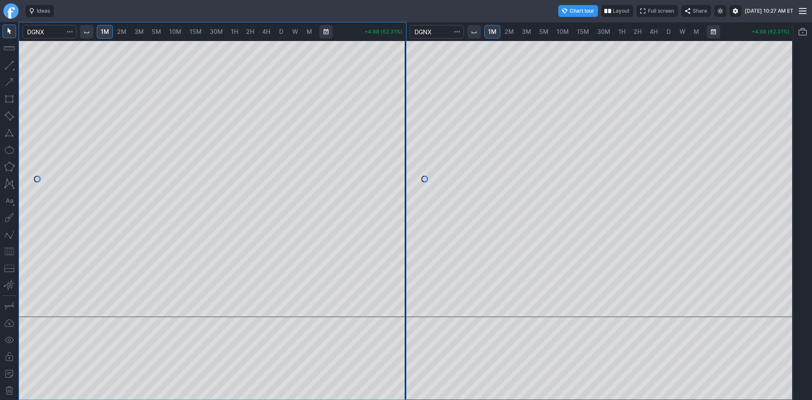
click at [566, 31] on span "10M" at bounding box center [562, 31] width 12 height 7
click at [664, 28] on link "D" at bounding box center [669, 32] width 14 height 14
click at [768, 168] on div at bounding box center [599, 179] width 387 height 276
drag, startPoint x: 400, startPoint y: 133, endPoint x: 395, endPoint y: 153, distance: 21.1
click at [396, 153] on div at bounding box center [397, 176] width 18 height 255
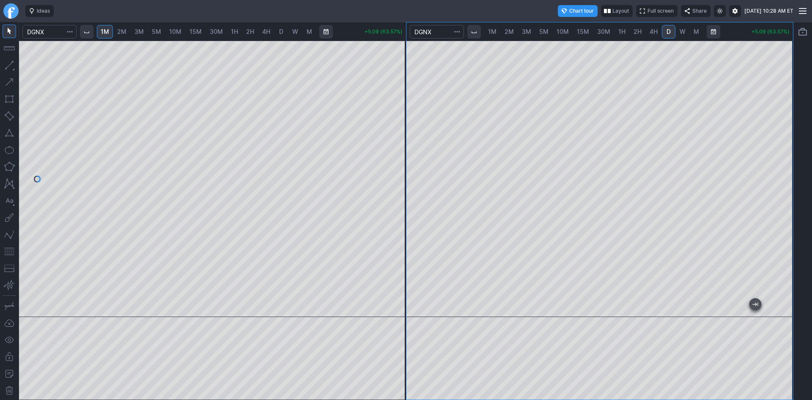
click at [10, 249] on button "button" at bounding box center [10, 251] width 14 height 14
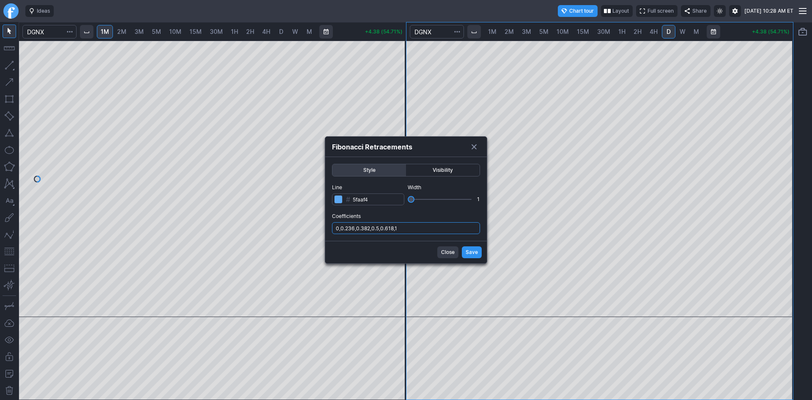
click at [434, 226] on input "0,0.236,0.382,0.5,0.618,1" at bounding box center [406, 228] width 148 height 12
type input "0,0.236,0.382,0.5,0.618,1,.786"
click at [473, 249] on span "Save" at bounding box center [471, 252] width 12 height 8
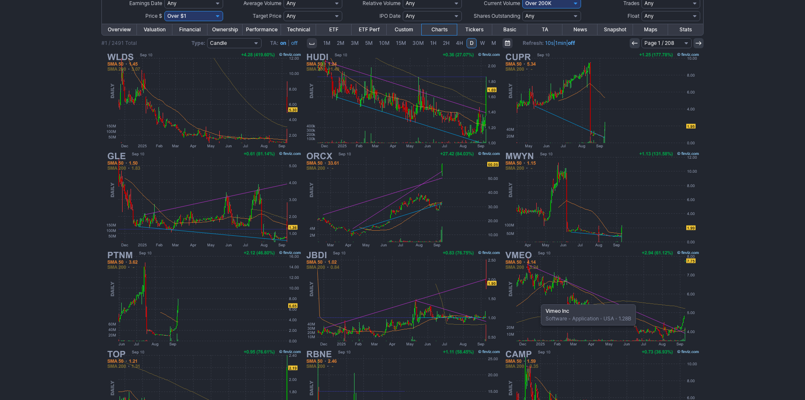
scroll to position [85, 0]
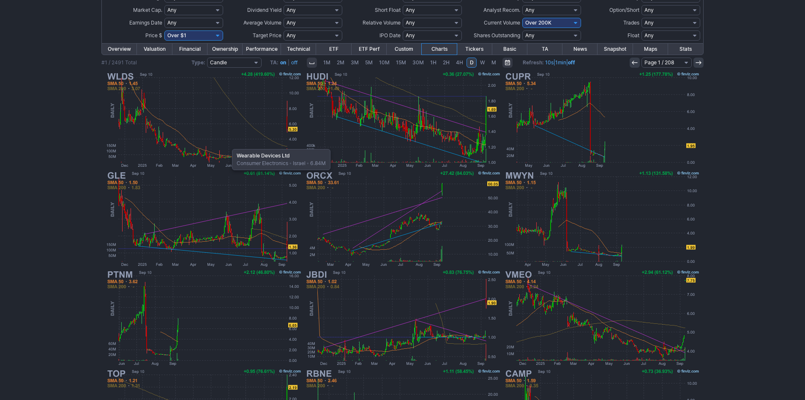
click at [228, 145] on img at bounding box center [204, 119] width 198 height 99
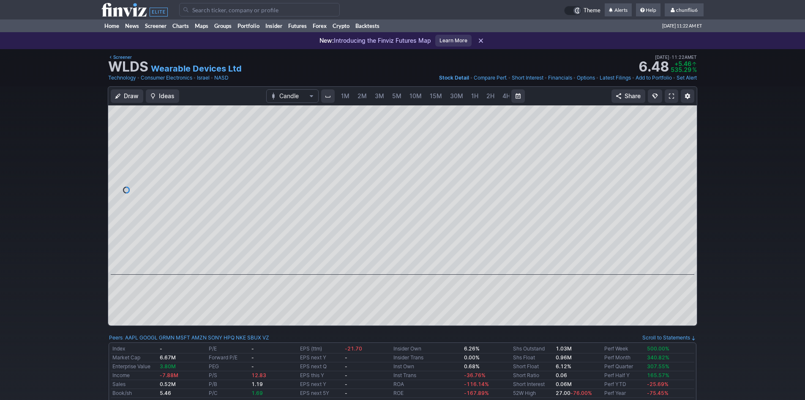
scroll to position [0, 46]
click at [348, 99] on span "5M" at bounding box center [351, 95] width 9 height 7
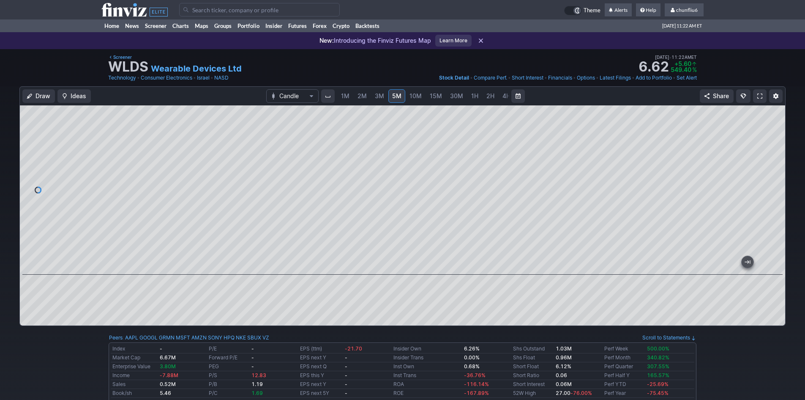
click at [762, 97] on span at bounding box center [760, 96] width 5 height 7
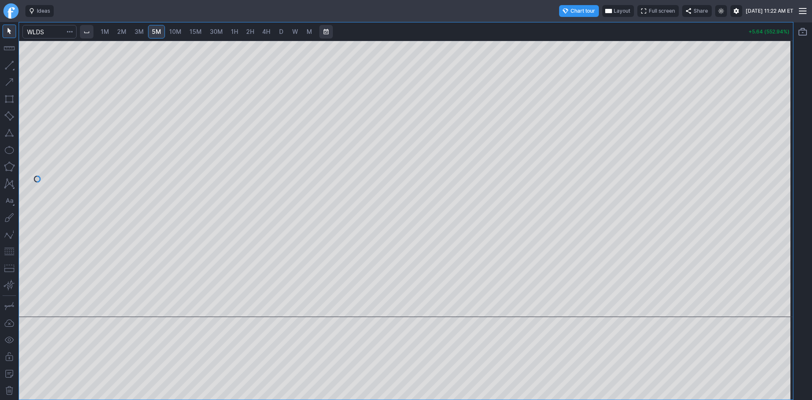
click at [613, 13] on span "Layout" at bounding box center [621, 11] width 16 height 8
click at [582, 31] on button "Layout" at bounding box center [580, 28] width 12 height 12
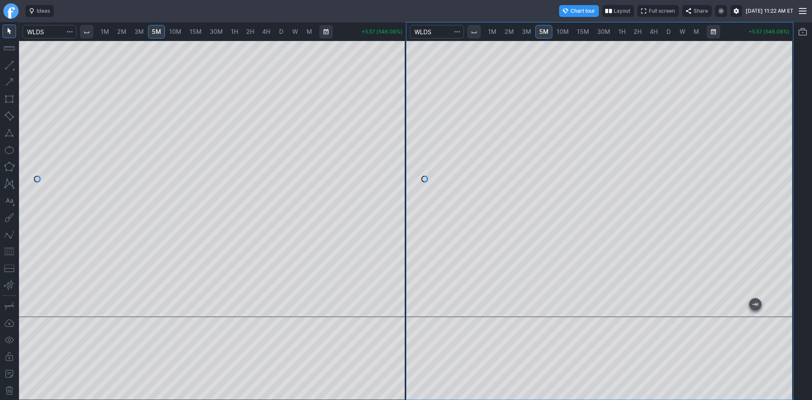
drag, startPoint x: 782, startPoint y: 102, endPoint x: 782, endPoint y: 128, distance: 25.8
click at [782, 128] on div at bounding box center [784, 176] width 18 height 255
click at [528, 33] on span "3M" at bounding box center [526, 31] width 9 height 7
drag, startPoint x: 780, startPoint y: 188, endPoint x: 781, endPoint y: 203, distance: 14.8
click at [781, 203] on div at bounding box center [784, 176] width 18 height 255
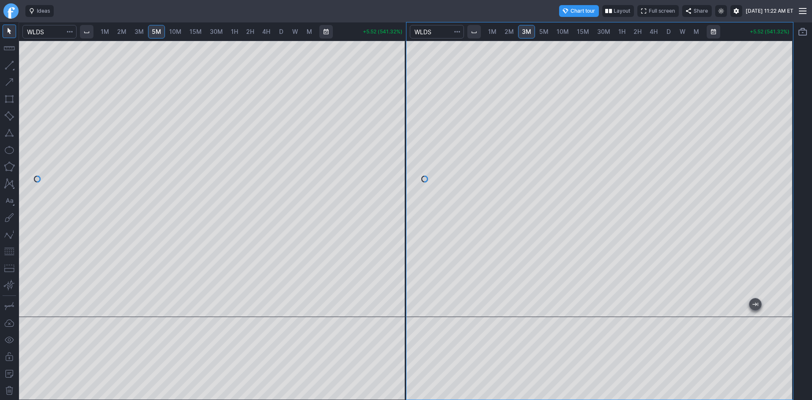
click at [9, 249] on button "button" at bounding box center [10, 251] width 14 height 14
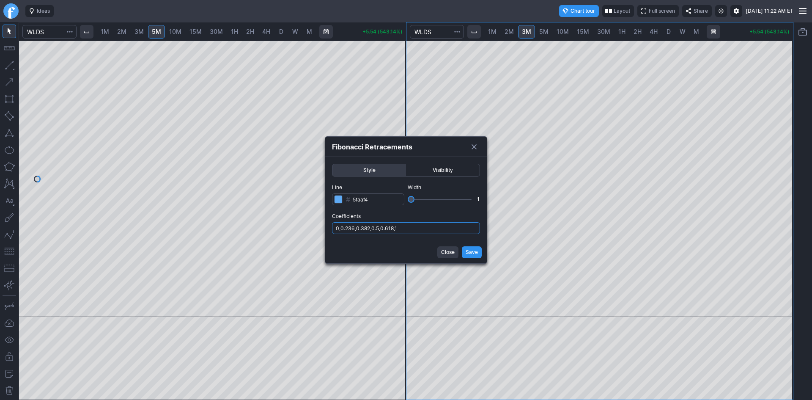
drag, startPoint x: 438, startPoint y: 224, endPoint x: 438, endPoint y: 229, distance: 5.1
click at [438, 225] on input "0,0.236,0.382,0.5,0.618,1" at bounding box center [406, 228] width 148 height 12
type input "0,0.236,0.382,0.5,0.618,1,.786"
click at [470, 250] on span "Save" at bounding box center [471, 252] width 12 height 8
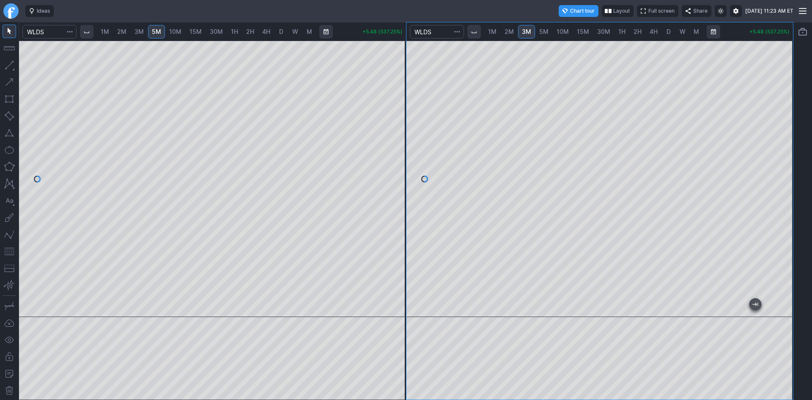
click at [109, 35] on span "1M" at bounding box center [105, 31] width 8 height 7
drag, startPoint x: 404, startPoint y: 114, endPoint x: 404, endPoint y: 137, distance: 23.3
click at [404, 137] on div at bounding box center [397, 176] width 18 height 255
drag, startPoint x: 396, startPoint y: 170, endPoint x: 390, endPoint y: 192, distance: 22.8
click at [396, 186] on div at bounding box center [397, 176] width 18 height 255
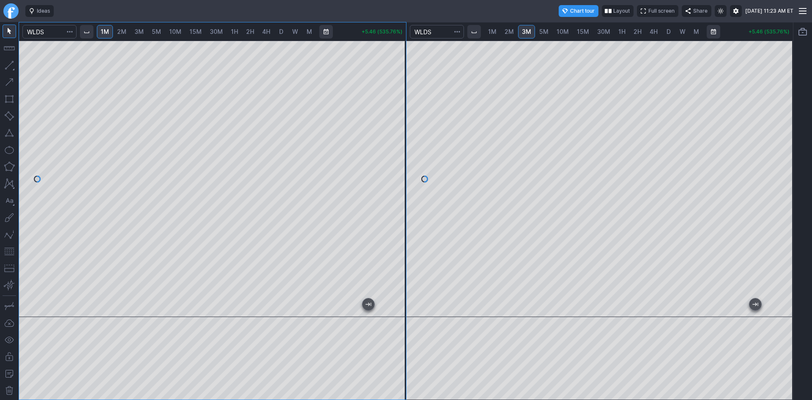
drag, startPoint x: 8, startPoint y: 249, endPoint x: 18, endPoint y: 237, distance: 15.6
click at [9, 249] on button "button" at bounding box center [10, 251] width 14 height 14
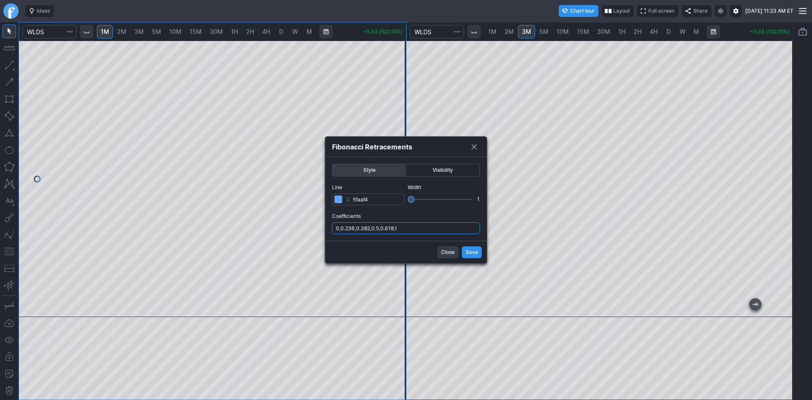
click at [406, 230] on input "0,0.236,0.382,0.5,0.618,1" at bounding box center [406, 228] width 148 height 12
type input "0,0.236,0.382,0.5,0.618,1,.786"
click at [474, 253] on span "Save" at bounding box center [471, 252] width 12 height 8
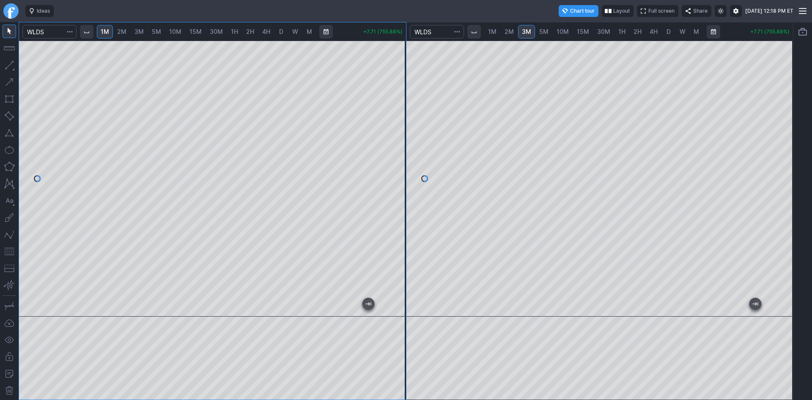
drag, startPoint x: 783, startPoint y: 124, endPoint x: 779, endPoint y: 185, distance: 61.0
click at [779, 185] on div at bounding box center [784, 176] width 18 height 255
drag, startPoint x: 779, startPoint y: 212, endPoint x: 778, endPoint y: 207, distance: 4.8
click at [778, 207] on div at bounding box center [784, 176] width 18 height 255
click at [545, 33] on span "5M" at bounding box center [543, 31] width 9 height 7
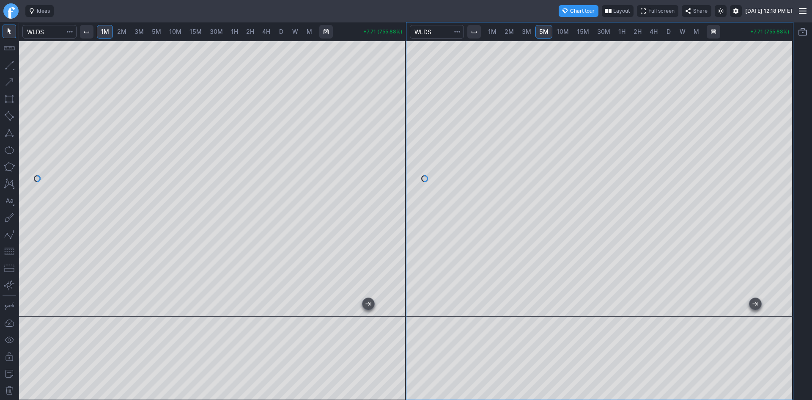
drag, startPoint x: 789, startPoint y: 107, endPoint x: 775, endPoint y: 151, distance: 46.5
click at [781, 143] on div at bounding box center [784, 176] width 18 height 255
click at [11, 250] on button "button" at bounding box center [10, 251] width 14 height 14
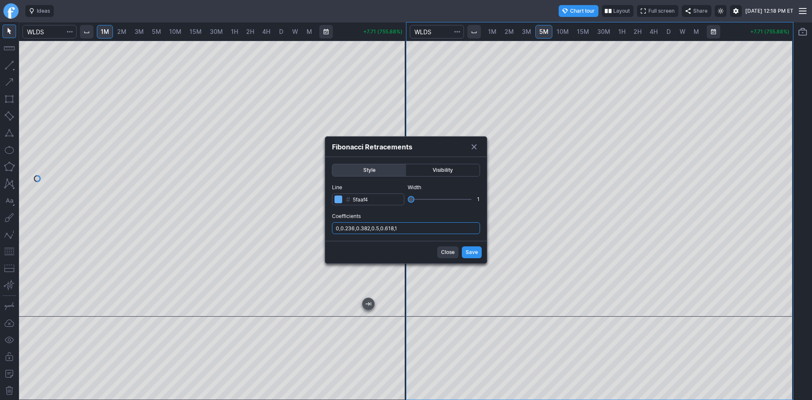
click at [427, 230] on input "0,0.236,0.382,0.5,0.618,1" at bounding box center [406, 228] width 148 height 12
click at [438, 233] on input "0,0.236,0.382,0.5,0.618,1,.786" at bounding box center [406, 228] width 148 height 12
type input "0,0.236,0.382,0.5,0.618,1,.786,1.236"
click at [469, 253] on span "Save" at bounding box center [471, 252] width 12 height 8
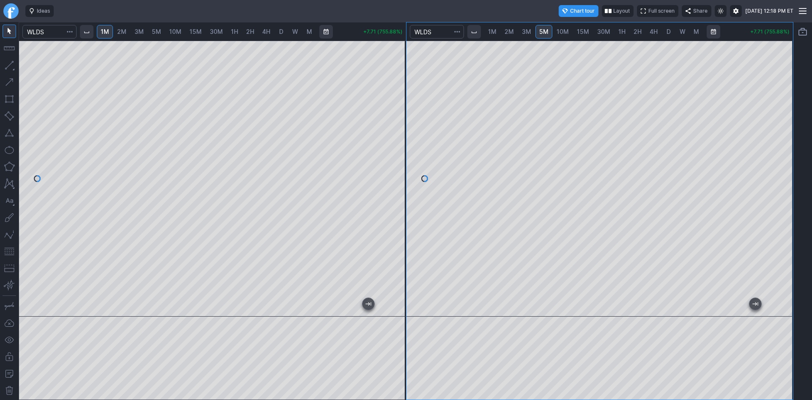
click at [780, 156] on div at bounding box center [784, 176] width 18 height 255
click at [393, 79] on div at bounding box center [212, 179] width 387 height 276
drag, startPoint x: 397, startPoint y: 88, endPoint x: 395, endPoint y: 129, distance: 40.6
click at [395, 129] on div at bounding box center [397, 176] width 18 height 255
click at [392, 187] on div at bounding box center [212, 179] width 387 height 276
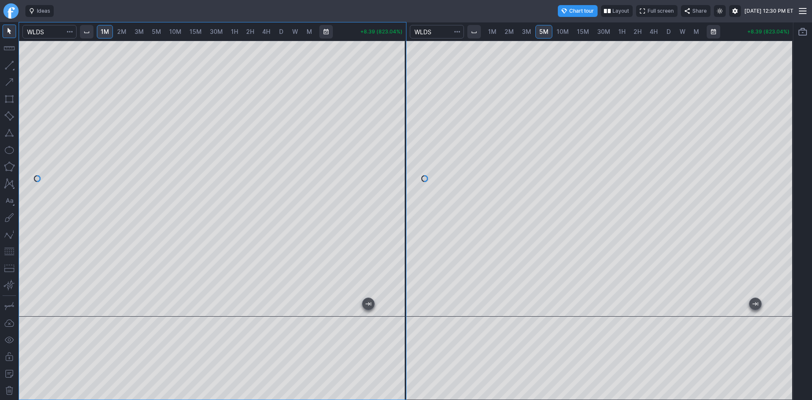
drag, startPoint x: 401, startPoint y: 130, endPoint x: 401, endPoint y: 119, distance: 11.0
click at [401, 119] on div at bounding box center [397, 176] width 18 height 255
drag, startPoint x: 784, startPoint y: 159, endPoint x: 780, endPoint y: 141, distance: 17.7
click at [780, 141] on div at bounding box center [784, 176] width 18 height 255
drag, startPoint x: 783, startPoint y: 118, endPoint x: 775, endPoint y: 150, distance: 32.7
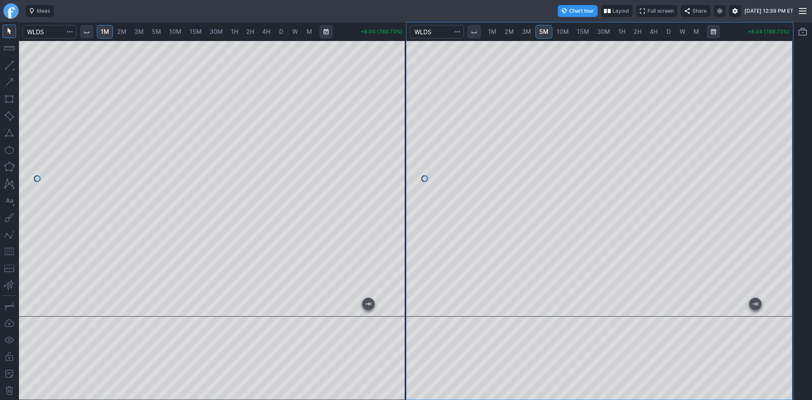
click at [775, 150] on div at bounding box center [784, 176] width 18 height 255
click at [11, 251] on button "button" at bounding box center [10, 251] width 14 height 14
click at [734, 26] on div "1M 2M 3M 5M 10M 15M 30M 1H 2H 4H D W M +7.88 (772.55%)" at bounding box center [599, 210] width 387 height 377
drag, startPoint x: 778, startPoint y: 119, endPoint x: 776, endPoint y: 155, distance: 36.0
click at [776, 155] on div at bounding box center [784, 176] width 18 height 255
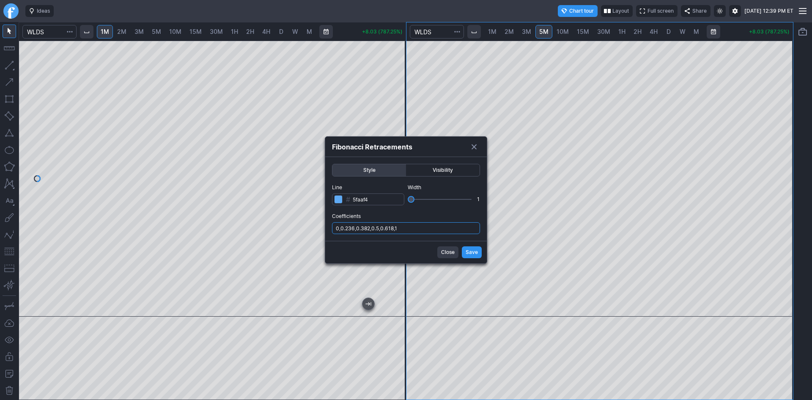
click at [438, 229] on input "0,0.236,0.382,0.5,0.618,1" at bounding box center [406, 228] width 148 height 12
type input "0,0.236,0.382,0.5,0.618,1,.786"
click at [470, 250] on span "Save" at bounding box center [471, 252] width 12 height 8
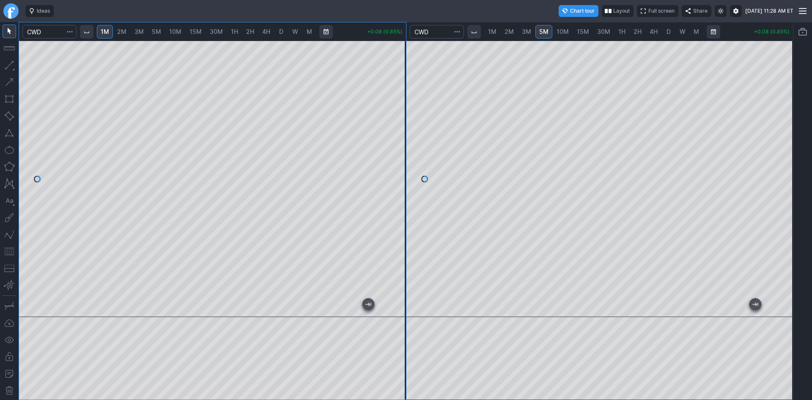
scroll to position [1, 0]
drag, startPoint x: 399, startPoint y: 189, endPoint x: 400, endPoint y: 180, distance: 8.6
click at [400, 180] on div at bounding box center [397, 176] width 18 height 255
drag, startPoint x: 401, startPoint y: 175, endPoint x: 401, endPoint y: 151, distance: 24.1
click at [401, 151] on div at bounding box center [397, 176] width 18 height 255
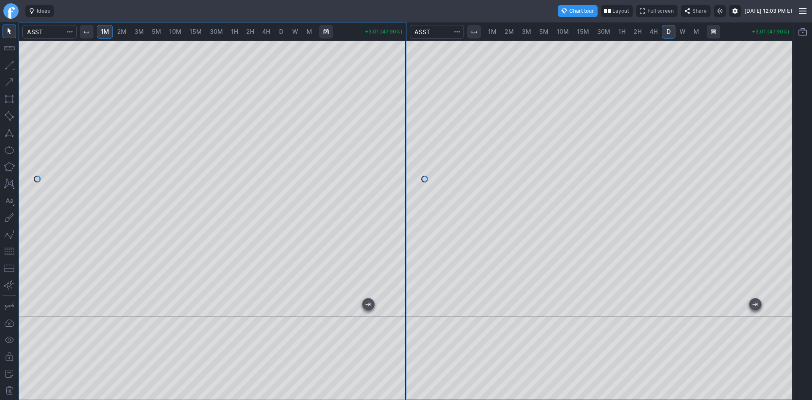
drag, startPoint x: 406, startPoint y: 168, endPoint x: 404, endPoint y: 156, distance: 12.4
click at [404, 156] on div at bounding box center [397, 176] width 18 height 255
click at [384, 171] on div at bounding box center [212, 179] width 387 height 276
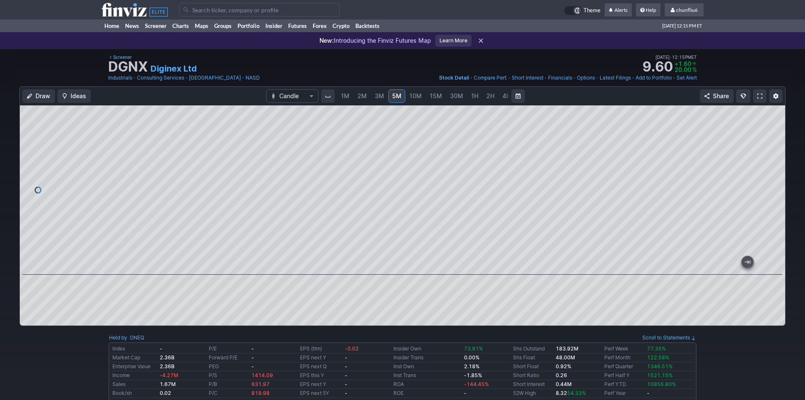
click at [211, 11] on input "Search" at bounding box center [259, 10] width 161 height 14
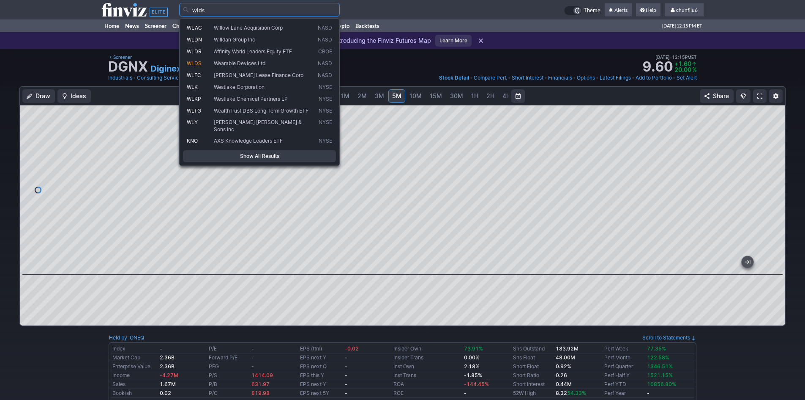
type input "wlds"
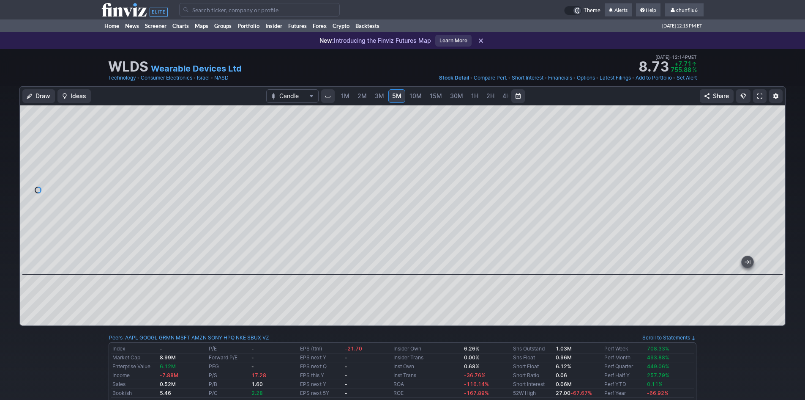
click at [758, 96] on span at bounding box center [760, 96] width 5 height 7
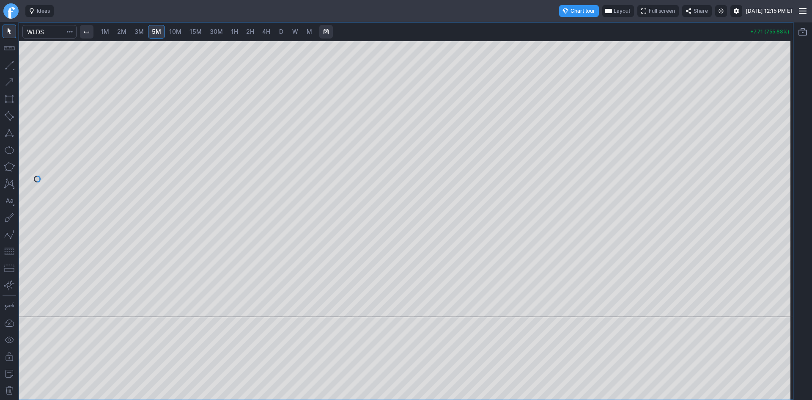
click at [282, 34] on span "D" at bounding box center [281, 31] width 4 height 7
click at [775, 174] on div "1M 2M 3M 5M 10M 15M 30M 1H 2H 4H D W M +7.71 (755.88%)" at bounding box center [406, 211] width 812 height 378
drag, startPoint x: 783, startPoint y: 221, endPoint x: 784, endPoint y: 191, distance: 29.6
click at [786, 190] on div at bounding box center [784, 176] width 18 height 255
drag, startPoint x: 783, startPoint y: 235, endPoint x: 778, endPoint y: 194, distance: 41.2
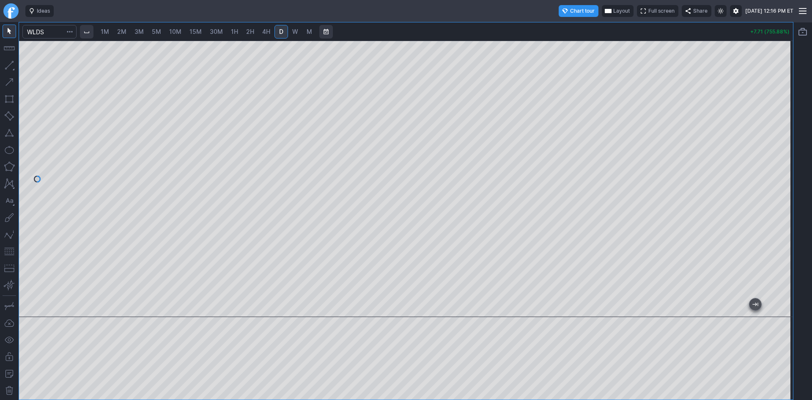
click at [779, 194] on div at bounding box center [784, 176] width 18 height 255
drag, startPoint x: 788, startPoint y: 243, endPoint x: 785, endPoint y: 193, distance: 50.4
click at [785, 193] on div at bounding box center [784, 176] width 18 height 255
click at [7, 249] on button "button" at bounding box center [10, 251] width 14 height 14
drag, startPoint x: 781, startPoint y: 169, endPoint x: 781, endPoint y: 160, distance: 8.5
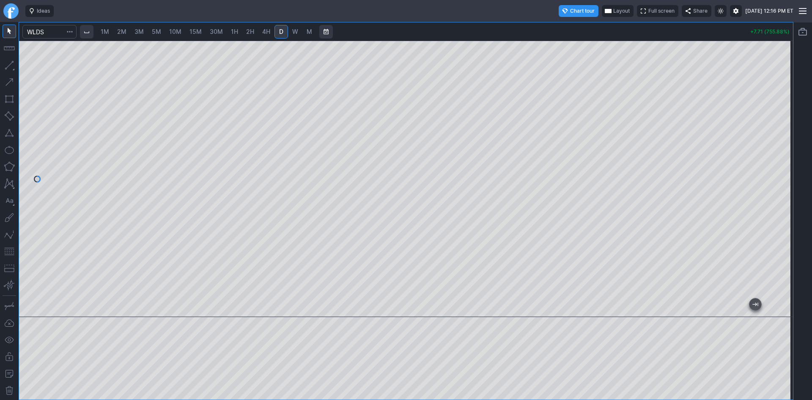
click at [781, 160] on div at bounding box center [784, 176] width 18 height 255
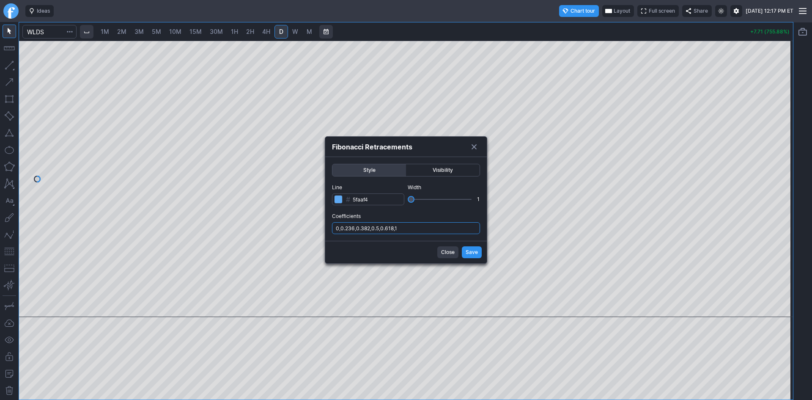
click at [412, 225] on input "0,0.236,0.382,0.5,0.618,1" at bounding box center [406, 228] width 148 height 12
type input "0,0.236,0.382,0.5,0.618,1,.786"
click at [475, 252] on span "Save" at bounding box center [471, 252] width 12 height 8
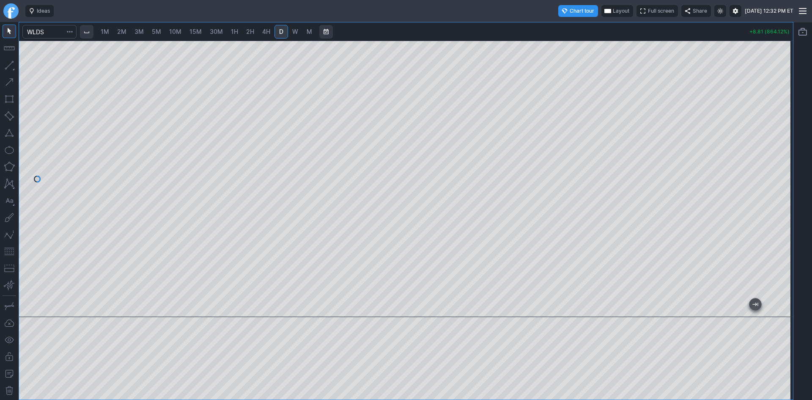
drag, startPoint x: 778, startPoint y: 252, endPoint x: 776, endPoint y: 264, distance: 11.9
click at [776, 264] on div at bounding box center [784, 176] width 18 height 255
drag, startPoint x: 785, startPoint y: 235, endPoint x: 783, endPoint y: 210, distance: 25.0
click at [783, 210] on div at bounding box center [784, 176] width 18 height 255
drag, startPoint x: 784, startPoint y: 164, endPoint x: 780, endPoint y: 196, distance: 31.5
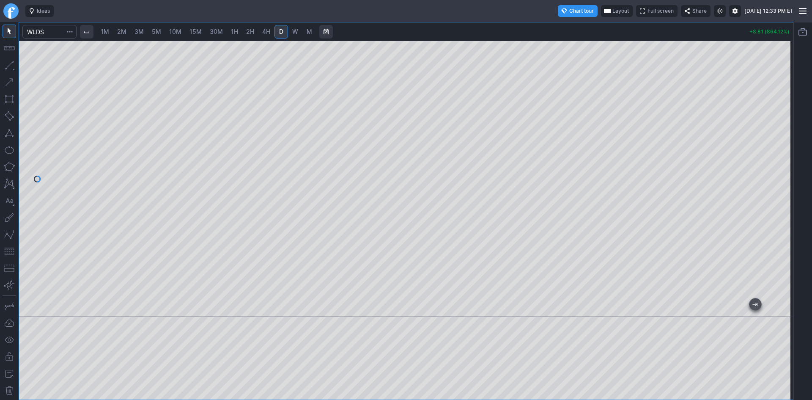
click at [780, 196] on div at bounding box center [784, 176] width 18 height 255
drag, startPoint x: 784, startPoint y: 138, endPoint x: 801, endPoint y: 173, distance: 39.5
click at [801, 173] on div "1M 2M 3M 5M 10M 15M 30M 1H 2H 4H D W M +8.81 (864.12%)" at bounding box center [406, 211] width 812 height 378
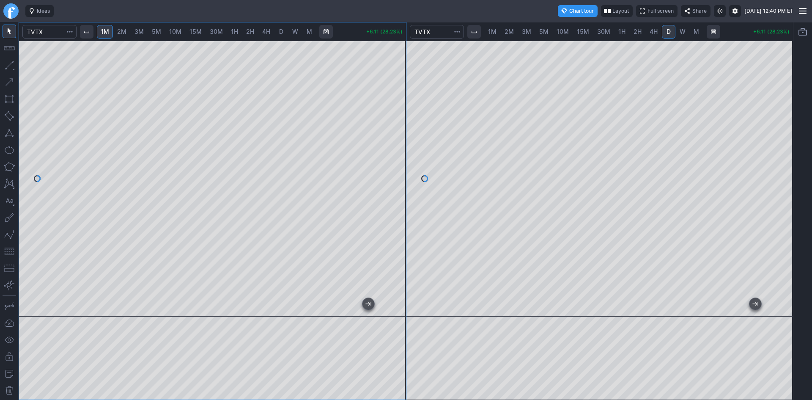
click at [393, 82] on div at bounding box center [397, 176] width 18 height 255
click at [394, 85] on div at bounding box center [212, 179] width 387 height 276
drag, startPoint x: 393, startPoint y: 153, endPoint x: 393, endPoint y: 137, distance: 16.1
click at [393, 137] on div at bounding box center [397, 176] width 18 height 255
